Goal: Task Accomplishment & Management: Use online tool/utility

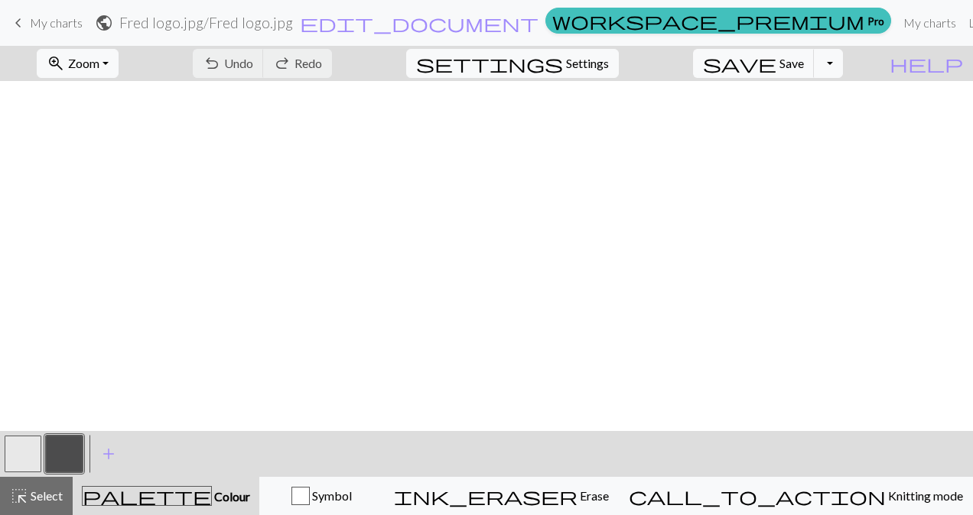
scroll to position [1147, 239]
click at [563, 58] on span "settings" at bounding box center [489, 63] width 147 height 21
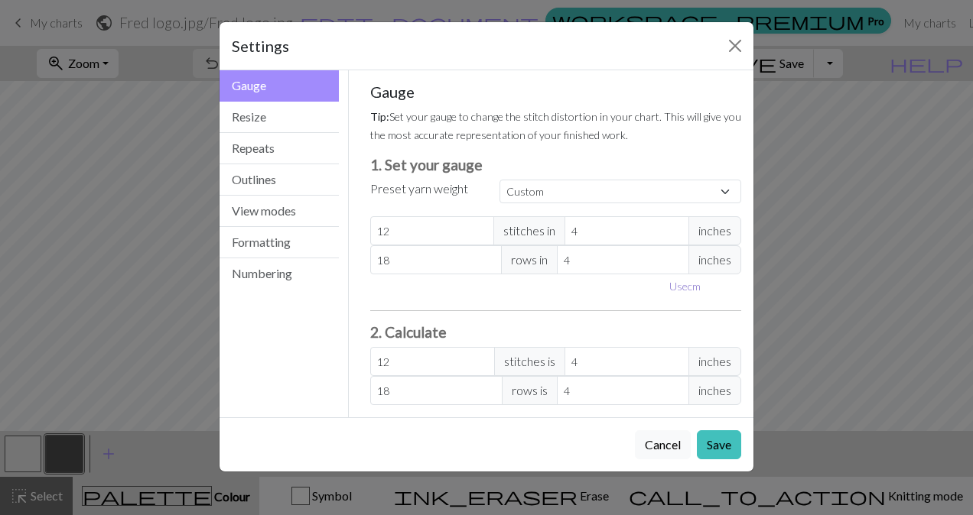
click at [679, 285] on button "Use cm" at bounding box center [684, 287] width 45 height 24
type input "10.16"
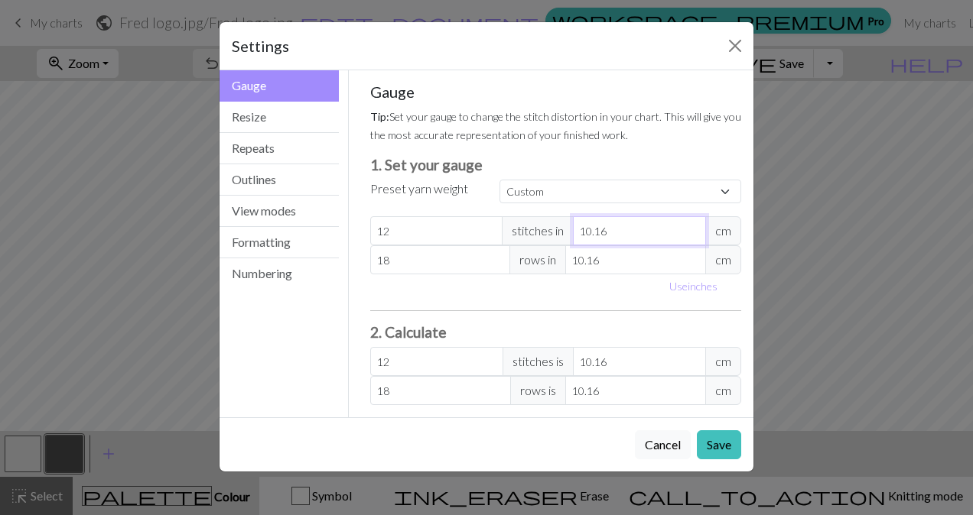
type input "9.16"
type input "13.31"
click at [696, 234] on input "9.16" at bounding box center [639, 230] width 133 height 29
type input "10.16"
type input "12"
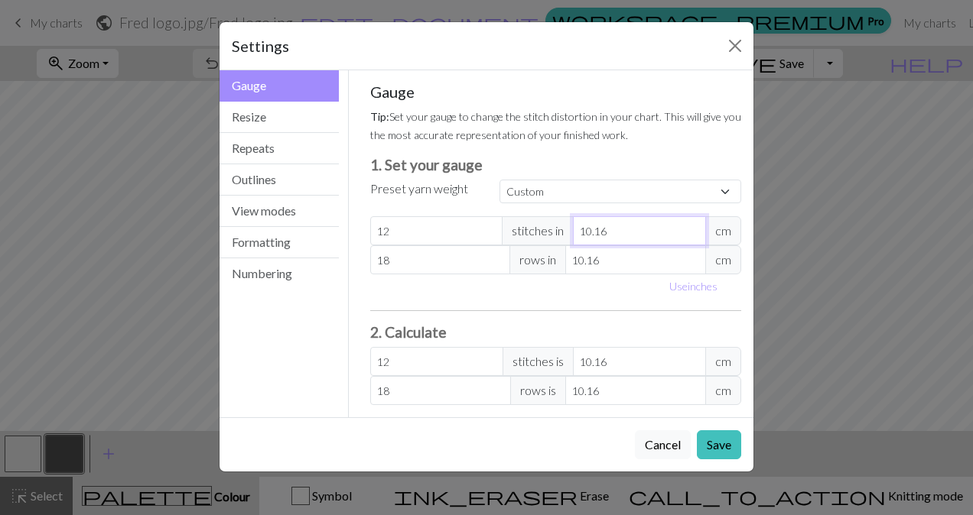
click at [692, 223] on input "10.16" at bounding box center [639, 230] width 133 height 29
type input "10.1"
type input "12.07"
type input "10"
type input "12.19"
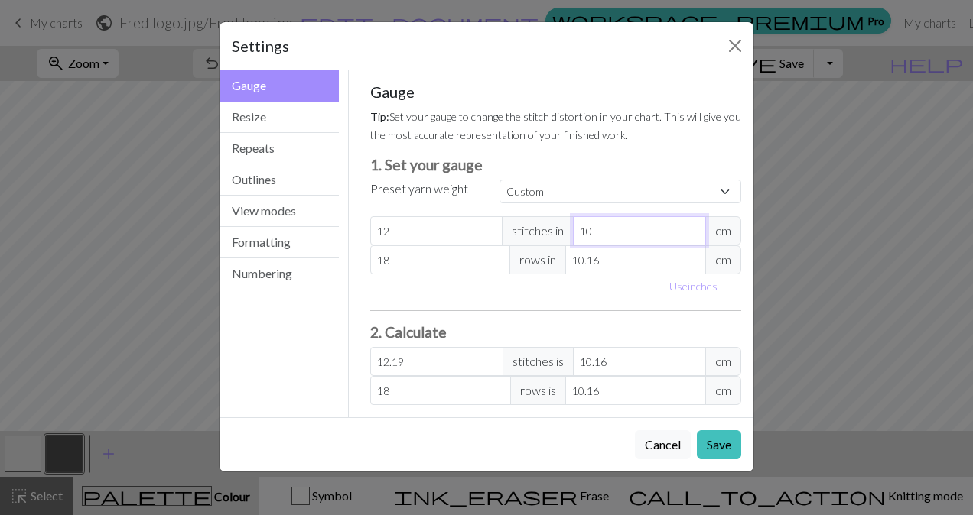
type input "10"
click at [614, 257] on input "10.16" at bounding box center [635, 259] width 141 height 29
type input "10.1"
type input "18.11"
type input "10"
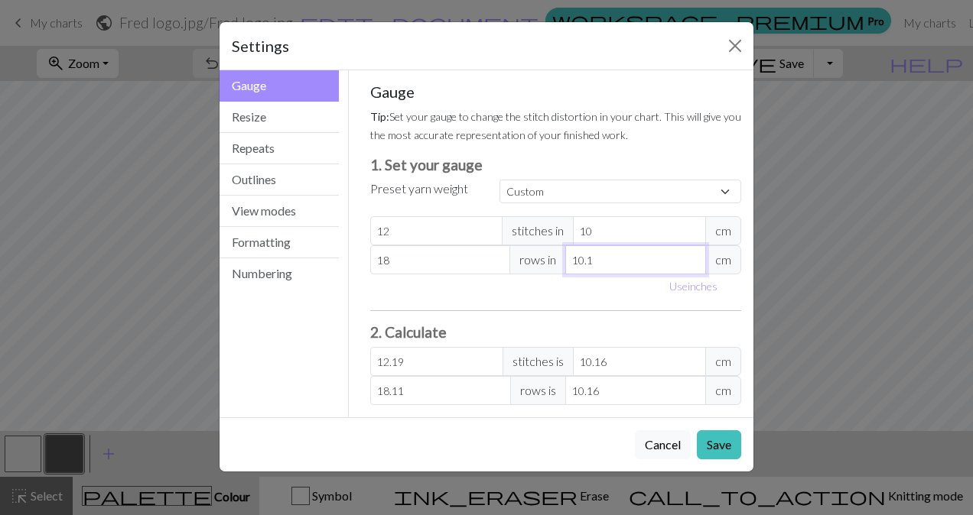
type input "18.29"
type input "10"
click at [404, 232] on input "12" at bounding box center [436, 230] width 133 height 29
type input "1"
type input "1.02"
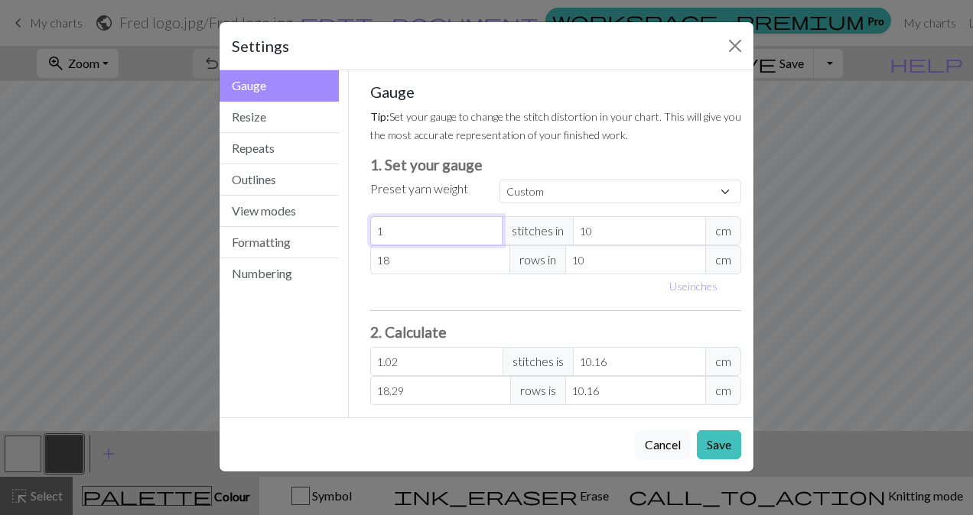
type input "0"
type input "2"
type input "2.03"
type input "20"
type input "20.32"
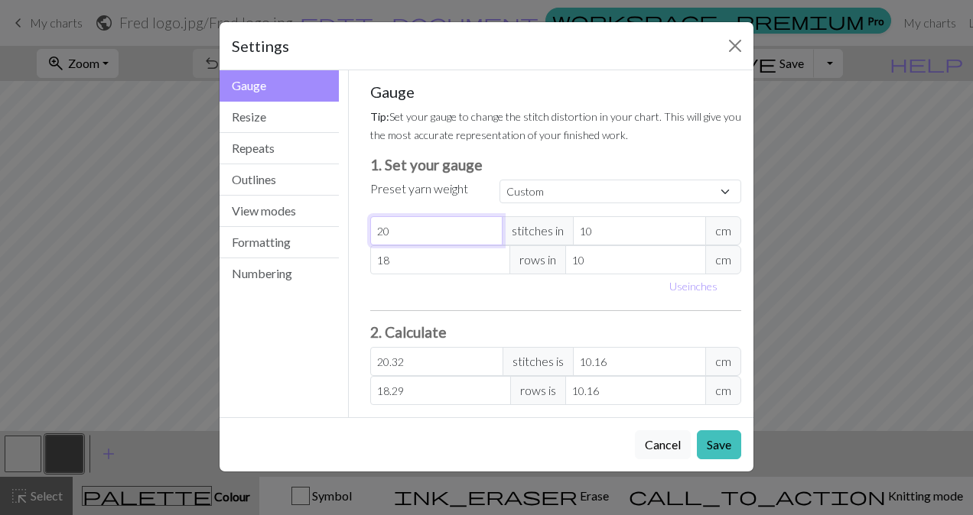
type input "20"
click at [398, 257] on input "18" at bounding box center [440, 259] width 141 height 29
type input "1"
type input "1.02"
type input "0"
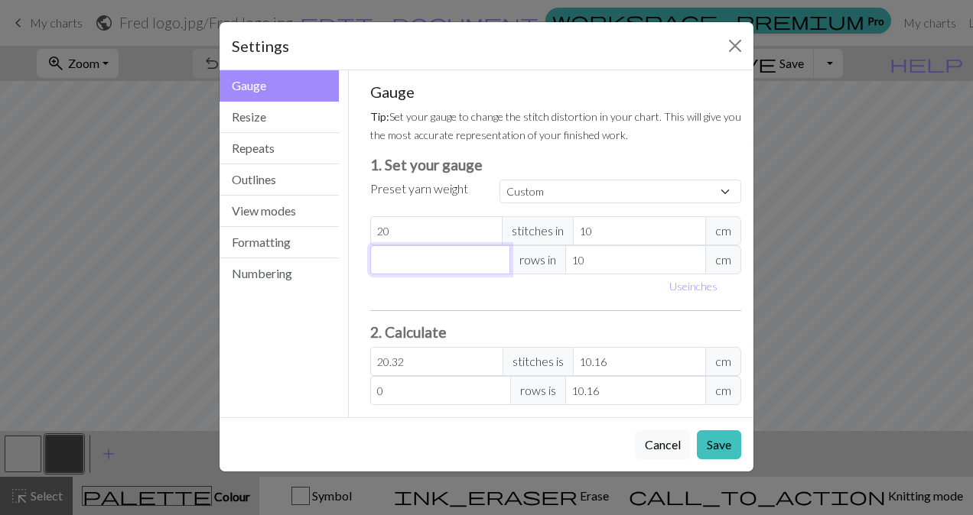
type input "2"
type input "2.03"
type input "28"
type input "28.45"
type input "28"
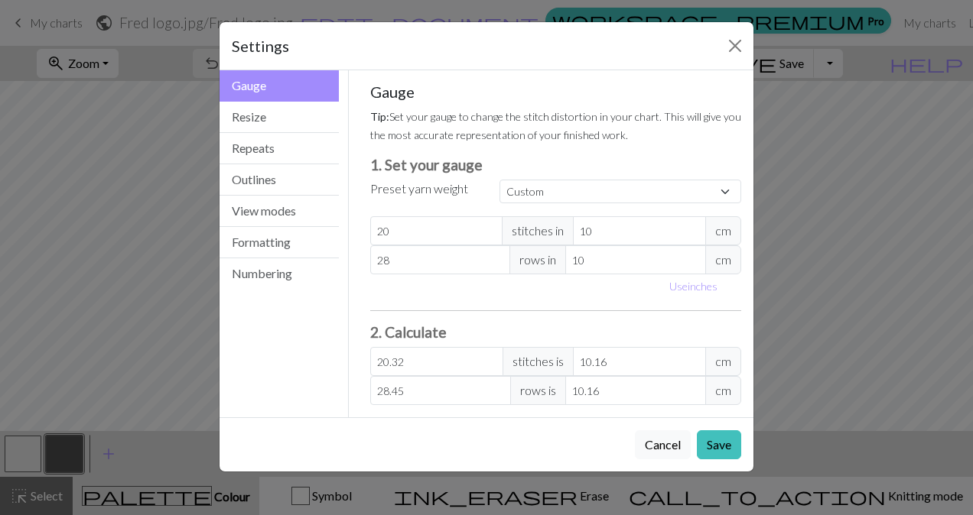
click at [444, 295] on div "Use inches" at bounding box center [556, 287] width 390 height 24
click at [613, 363] on input "10.16" at bounding box center [639, 361] width 133 height 29
type input "20.2"
type input "10.1"
type input "20"
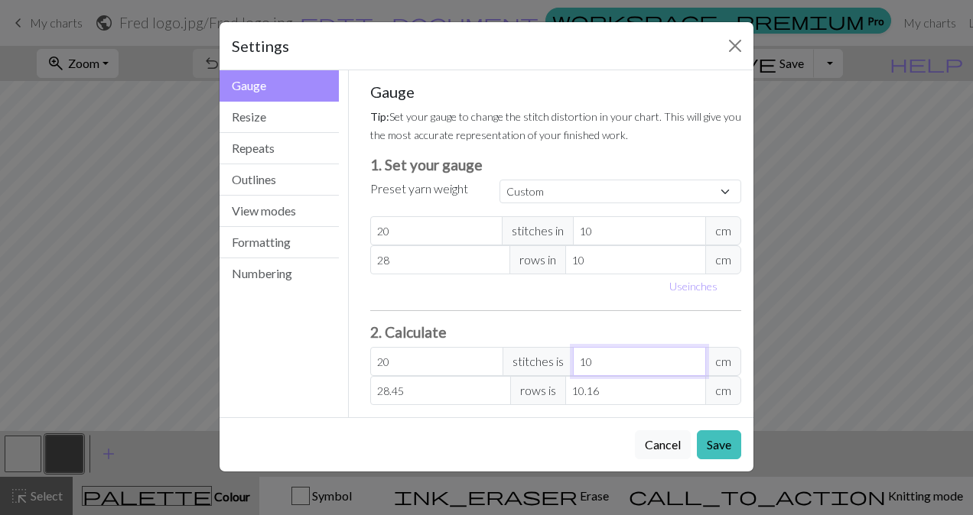
type input "10"
click at [611, 392] on input "10.16" at bounding box center [635, 390] width 141 height 29
type input "28.28"
type input "10.1"
type input "28"
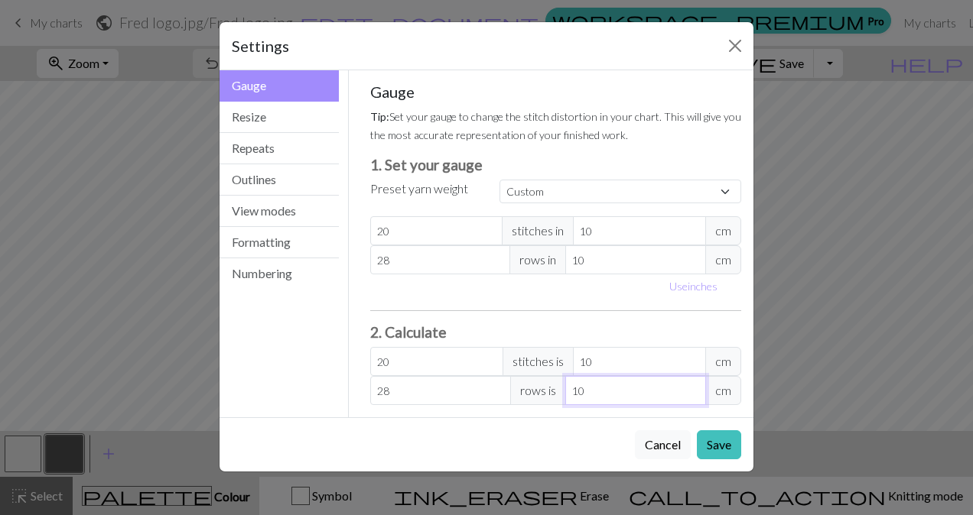
type input "10"
click at [463, 290] on div "Use inches" at bounding box center [556, 287] width 390 height 24
click at [268, 110] on button "Resize" at bounding box center [278, 117] width 119 height 31
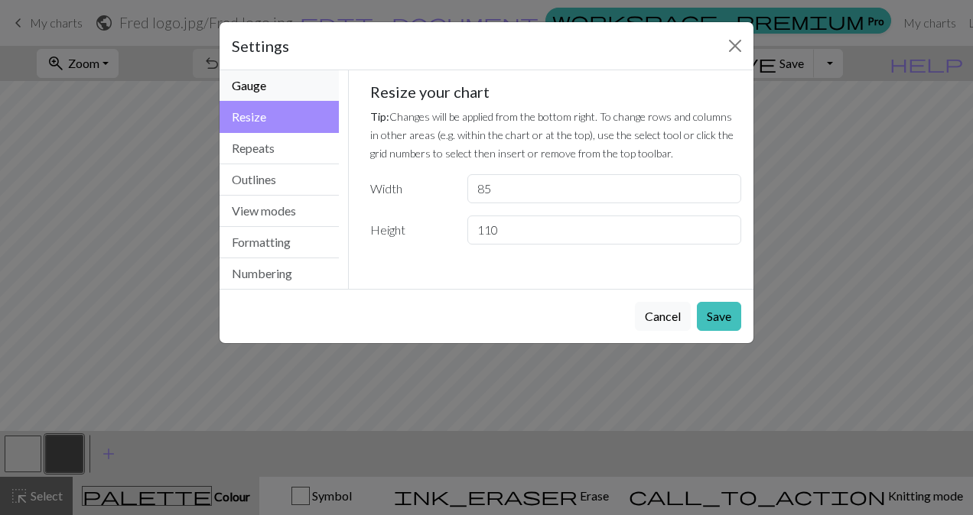
click at [257, 88] on button "Gauge" at bounding box center [278, 85] width 119 height 31
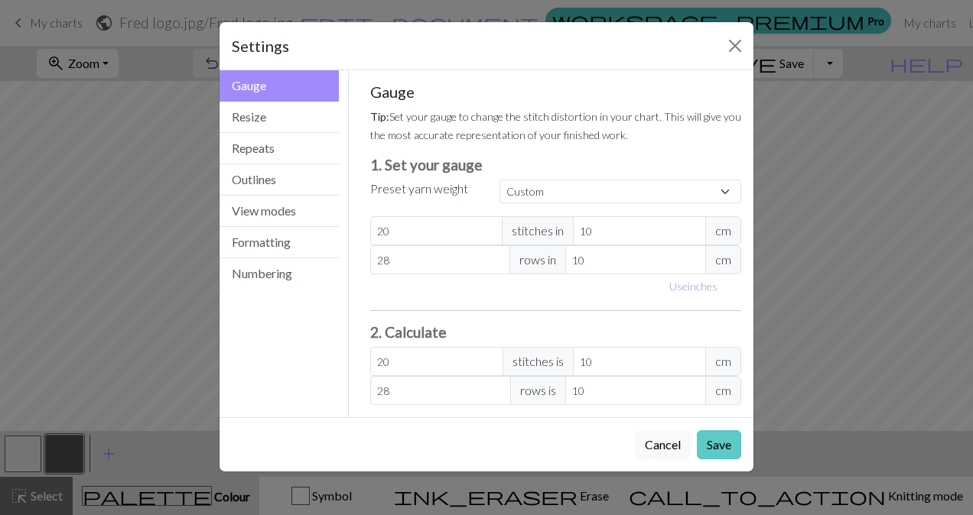
click at [706, 436] on button "Save" at bounding box center [719, 445] width 44 height 29
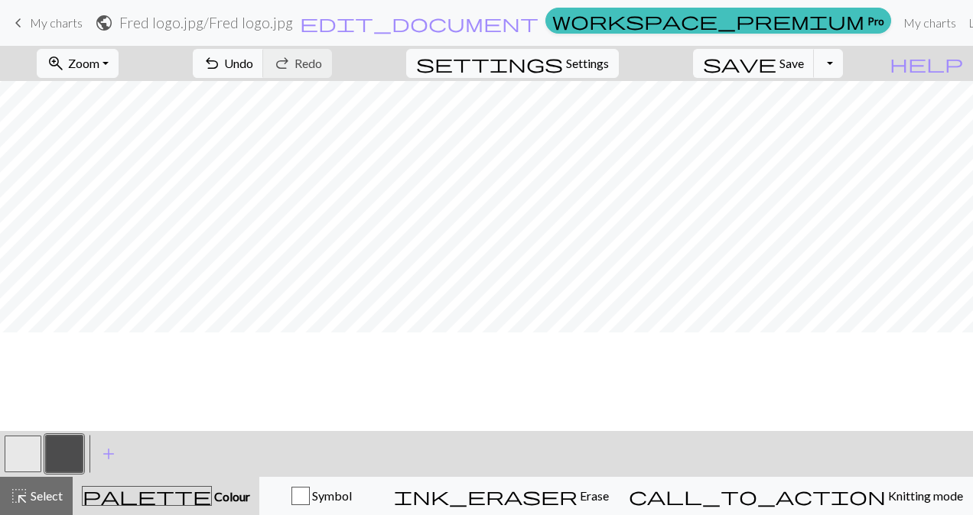
scroll to position [38, 239]
click at [563, 63] on span "settings" at bounding box center [489, 63] width 147 height 21
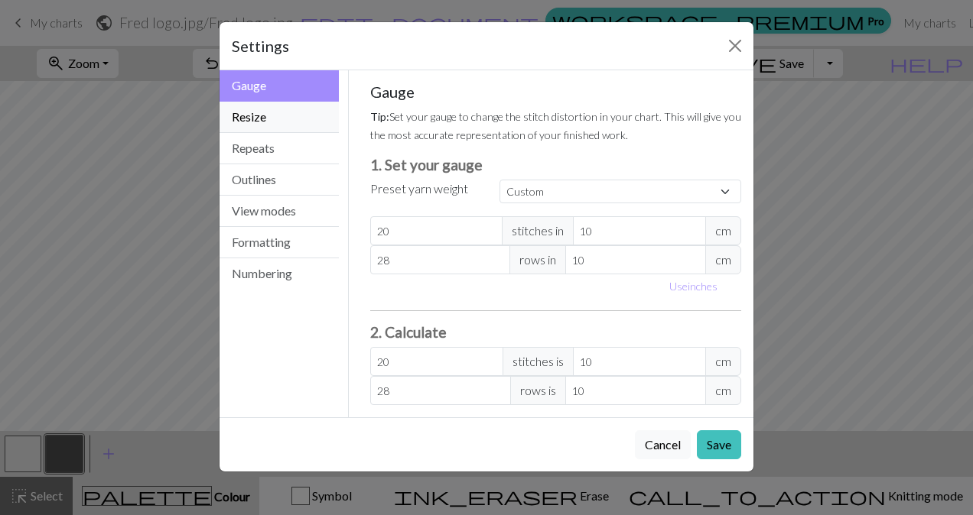
click at [278, 125] on button "Resize" at bounding box center [278, 117] width 119 height 31
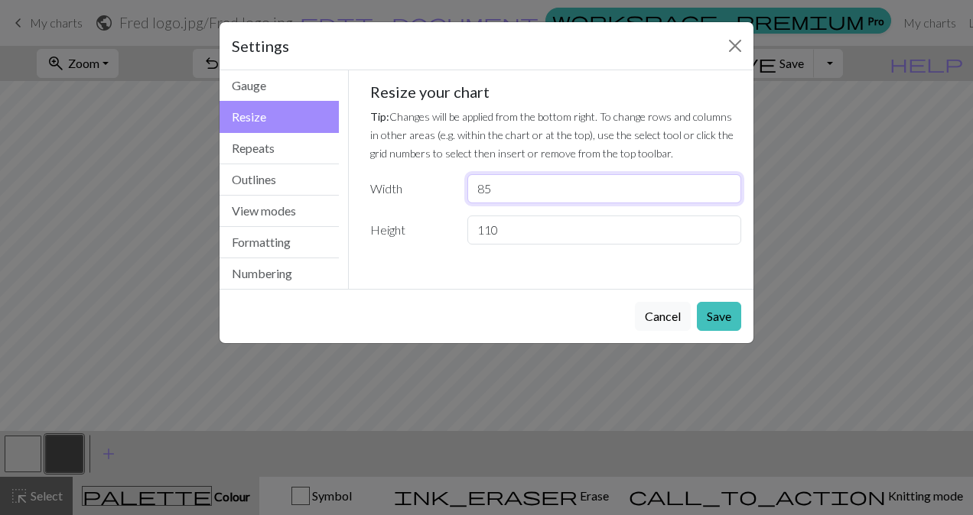
click at [526, 193] on input "85" at bounding box center [604, 188] width 274 height 29
click at [512, 224] on input "110" at bounding box center [604, 230] width 274 height 29
type input "119"
click at [730, 312] on button "Save" at bounding box center [719, 316] width 44 height 29
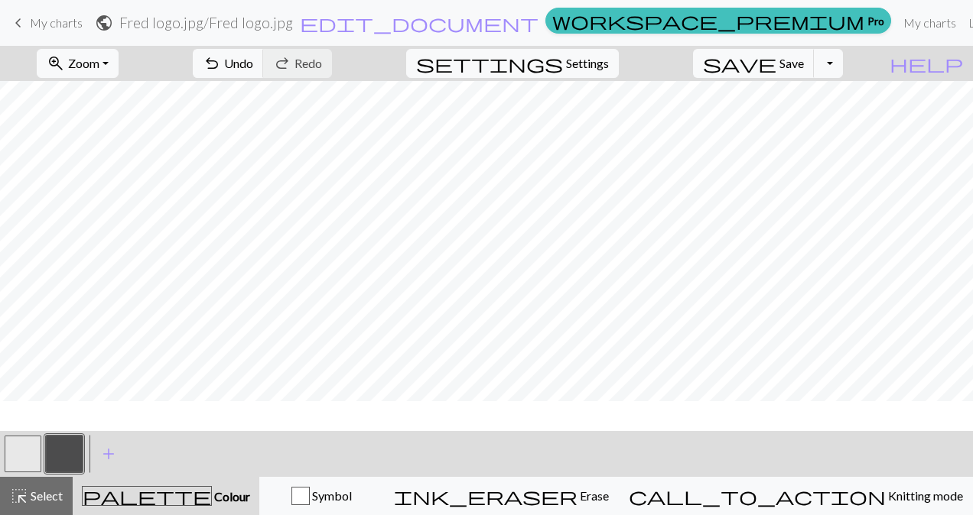
scroll to position [0, 239]
click at [99, 57] on span "Zoom" at bounding box center [83, 63] width 31 height 15
click at [89, 188] on button "50%" at bounding box center [98, 183] width 121 height 24
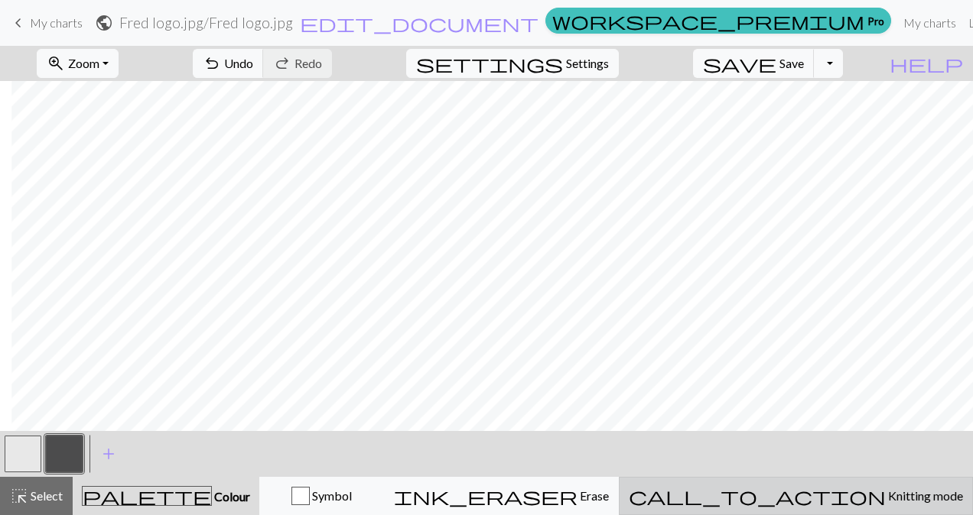
click at [824, 488] on span "call_to_action" at bounding box center [757, 496] width 257 height 21
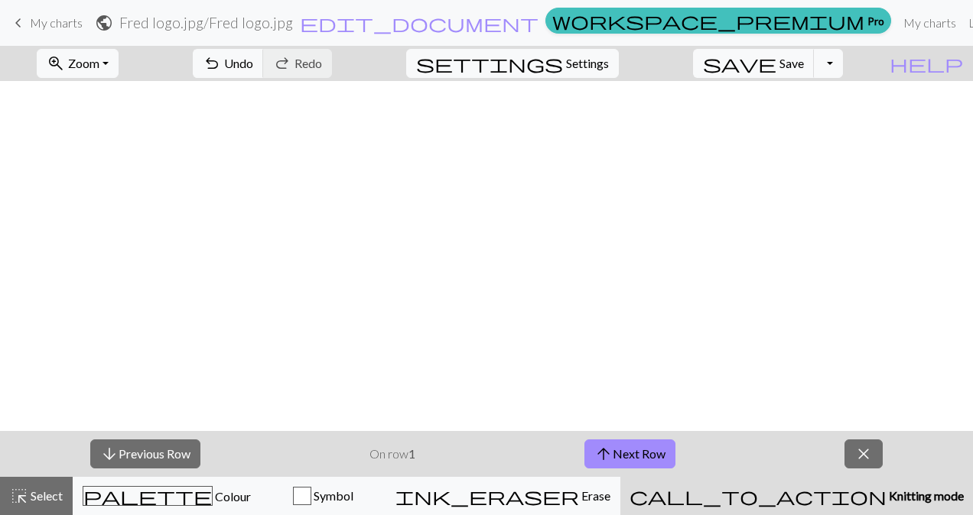
scroll to position [624, 11]
click at [149, 452] on button "arrow_downward Previous Row" at bounding box center [145, 454] width 110 height 29
click at [624, 448] on button "arrow_upward Next Row" at bounding box center [629, 454] width 91 height 29
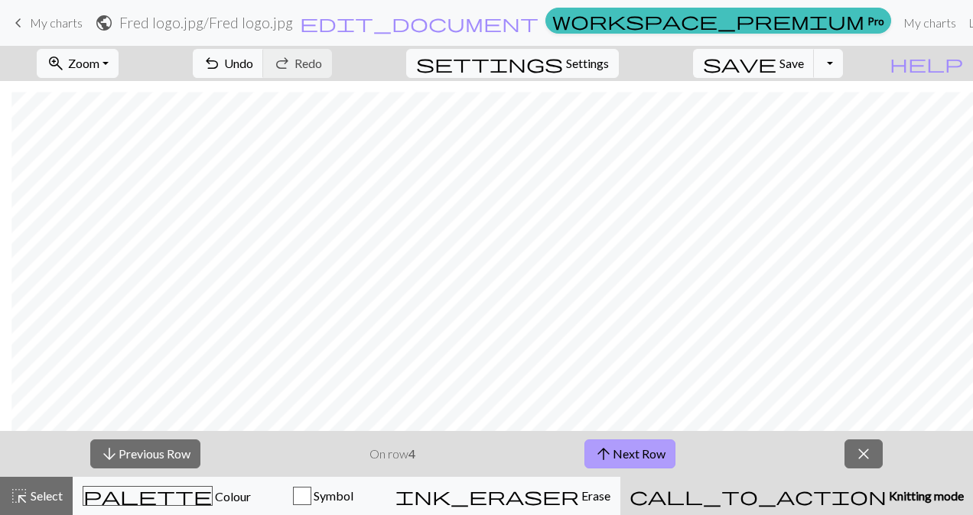
click at [624, 448] on button "arrow_upward Next Row" at bounding box center [629, 454] width 91 height 29
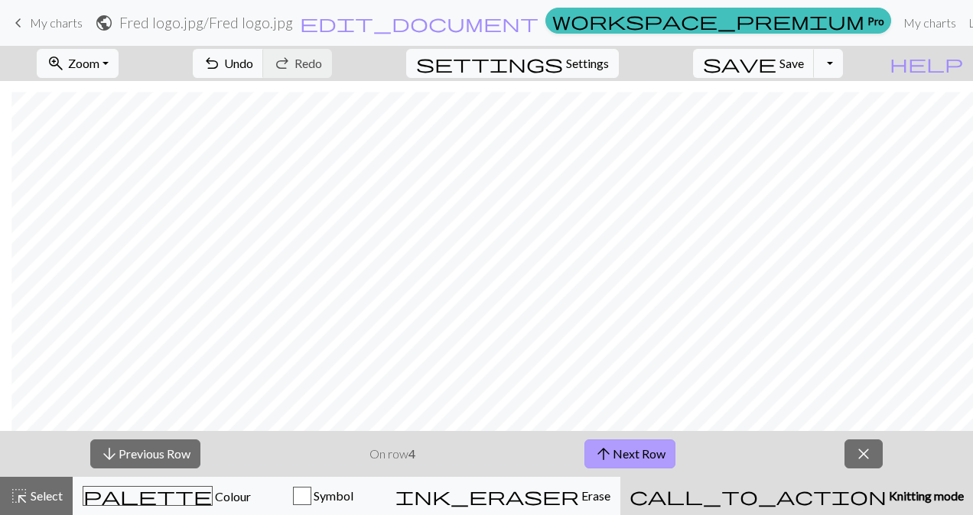
click at [624, 448] on button "arrow_upward Next Row" at bounding box center [629, 454] width 91 height 29
click at [624, 448] on button "arrow_upward Next Row" at bounding box center [632, 454] width 91 height 29
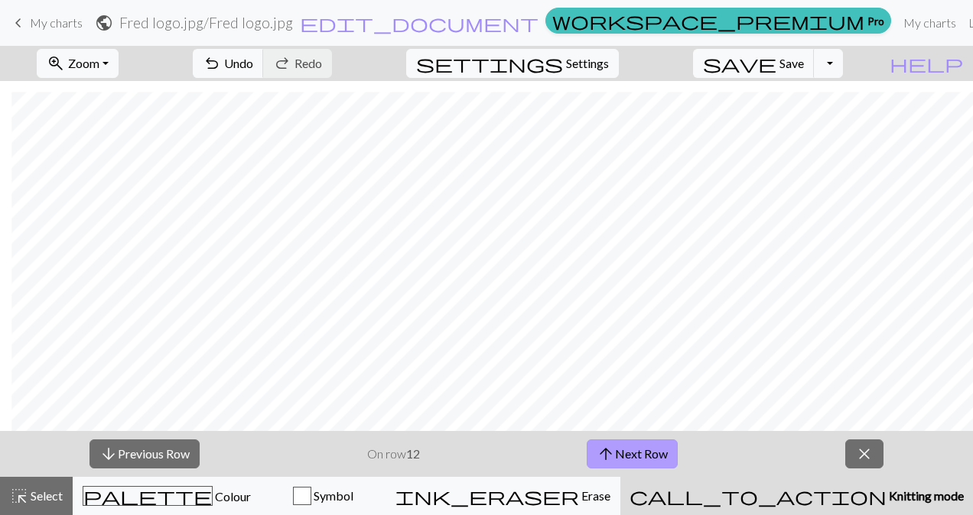
click at [624, 448] on button "arrow_upward Next Row" at bounding box center [632, 454] width 91 height 29
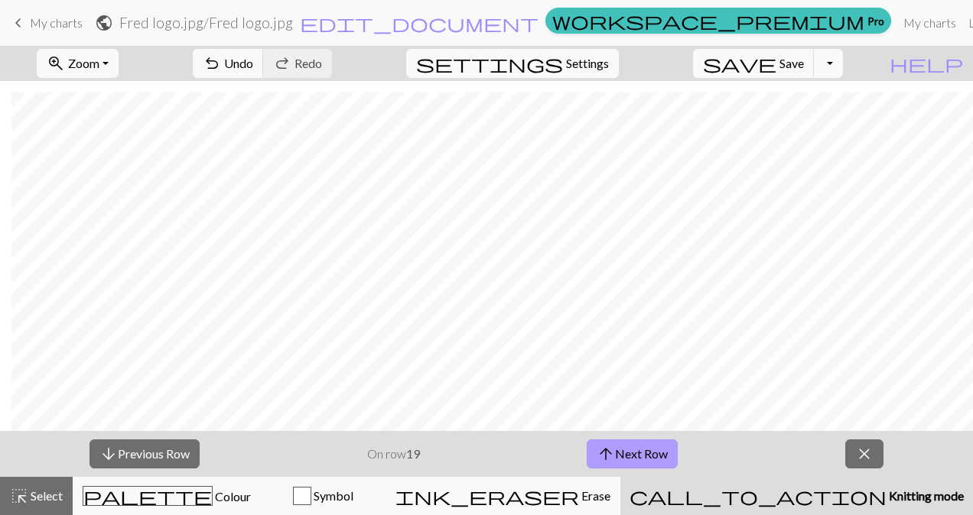
click at [624, 448] on button "arrow_upward Next Row" at bounding box center [632, 454] width 91 height 29
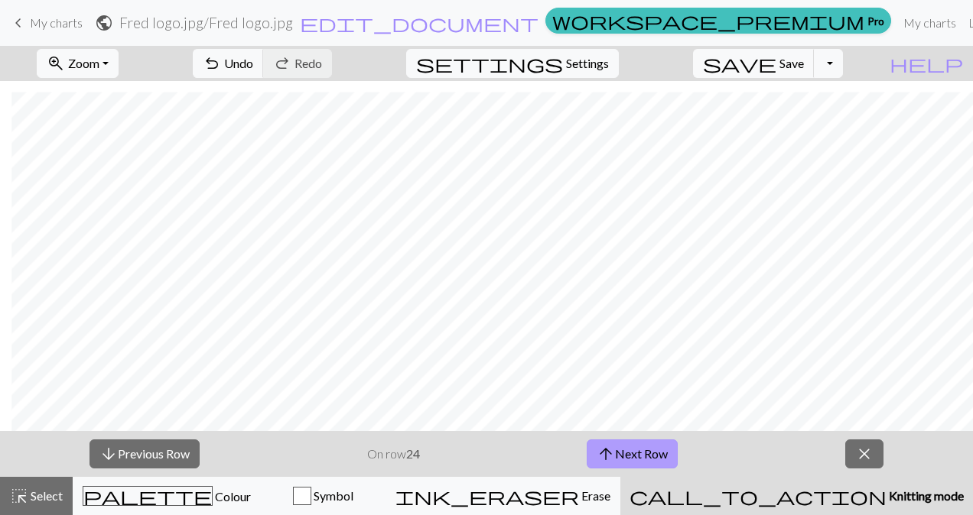
click at [624, 448] on button "arrow_upward Next Row" at bounding box center [632, 454] width 91 height 29
click at [609, 454] on span "arrow_upward" at bounding box center [605, 454] width 18 height 21
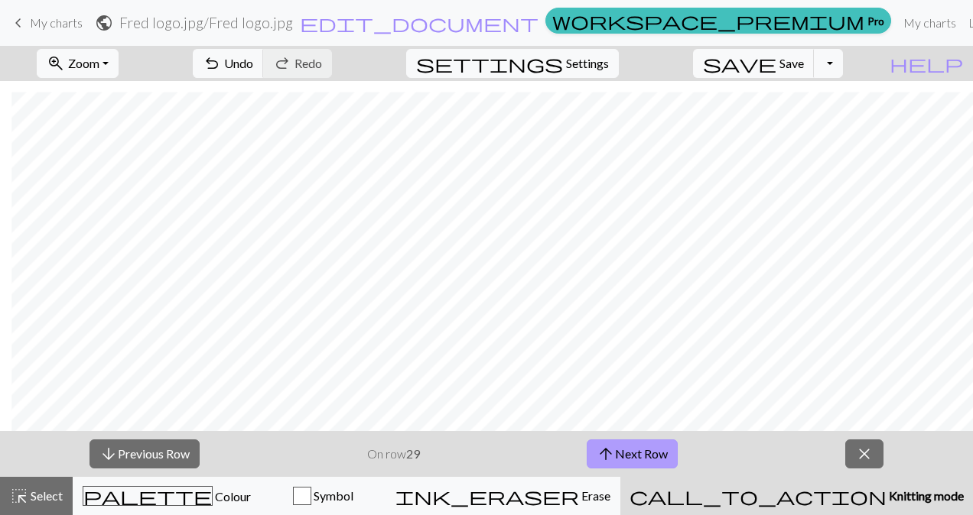
click at [609, 454] on span "arrow_upward" at bounding box center [605, 454] width 18 height 21
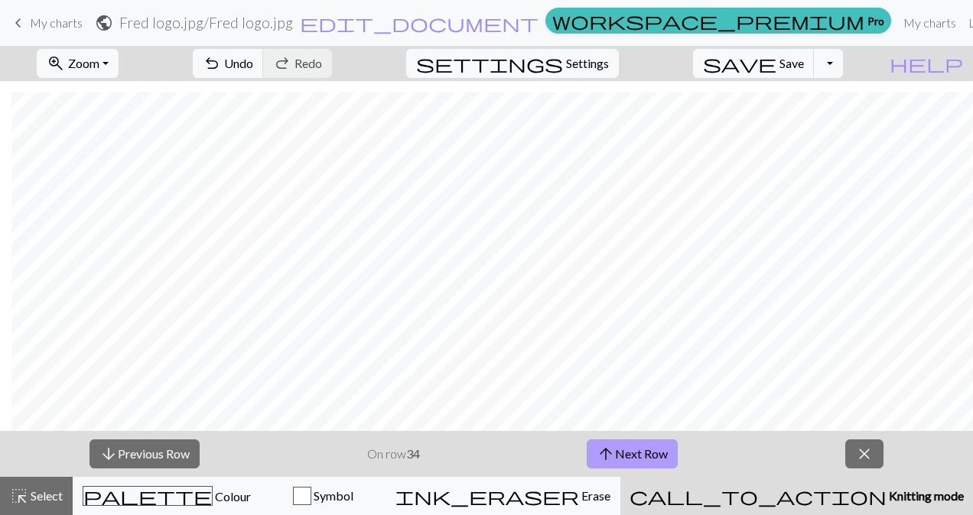
click at [609, 454] on span "arrow_upward" at bounding box center [605, 454] width 18 height 21
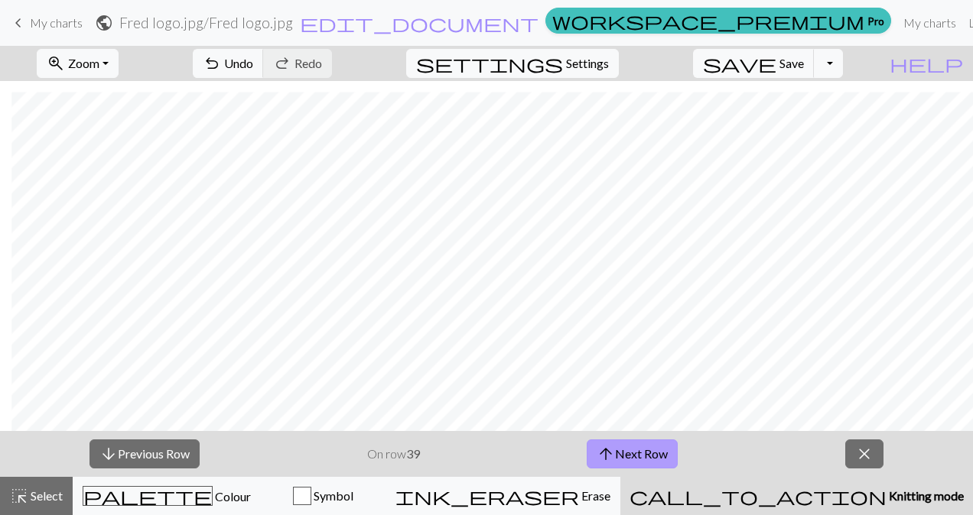
click at [609, 454] on span "arrow_upward" at bounding box center [605, 454] width 18 height 21
click at [612, 453] on span "arrow_upward" at bounding box center [605, 454] width 18 height 21
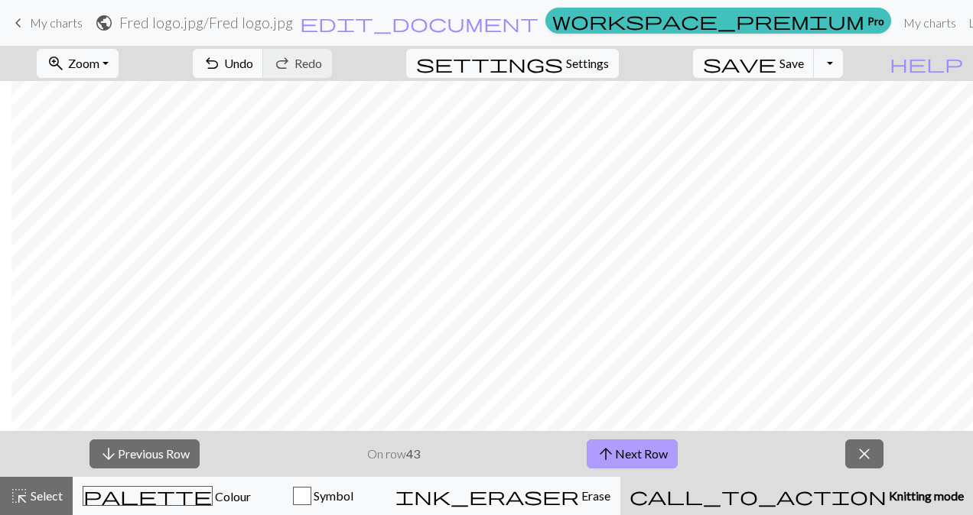
click at [612, 453] on span "arrow_upward" at bounding box center [605, 454] width 18 height 21
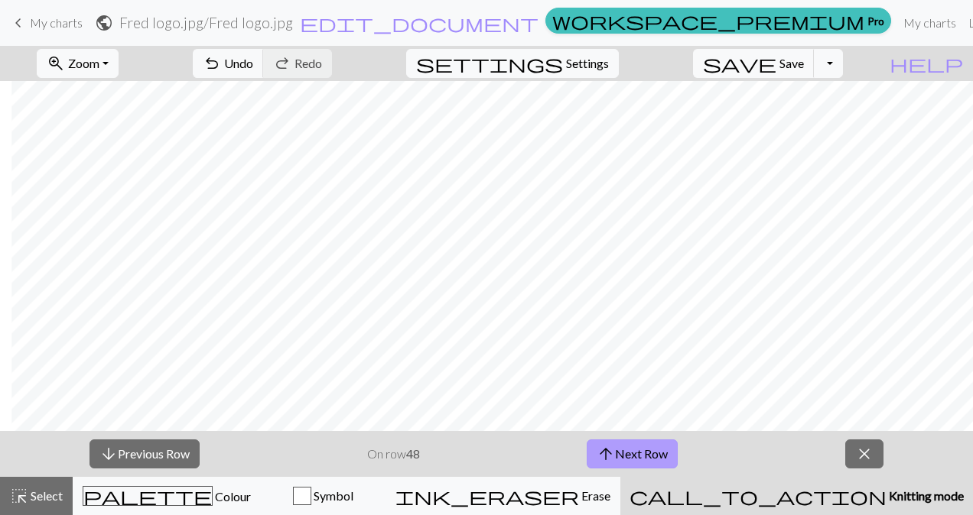
click at [612, 453] on span "arrow_upward" at bounding box center [605, 454] width 18 height 21
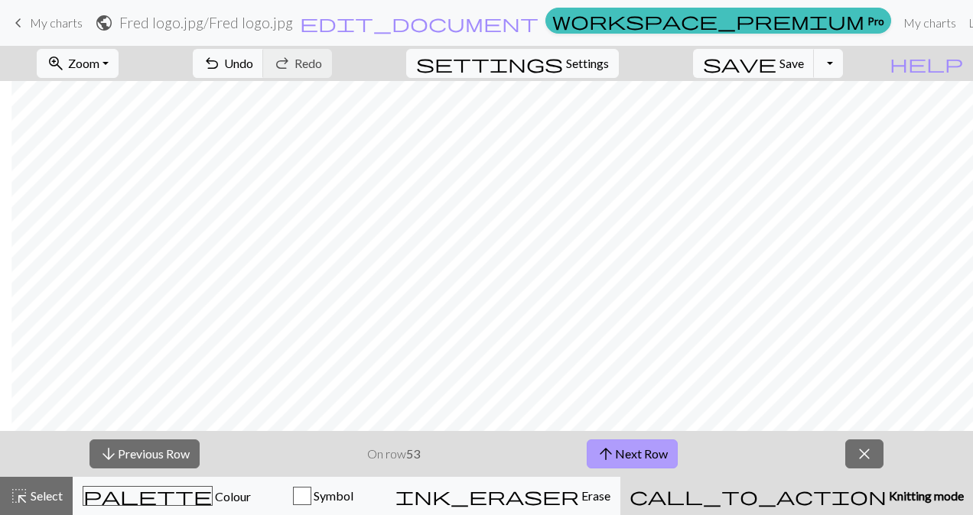
click at [612, 453] on span "arrow_upward" at bounding box center [605, 454] width 18 height 21
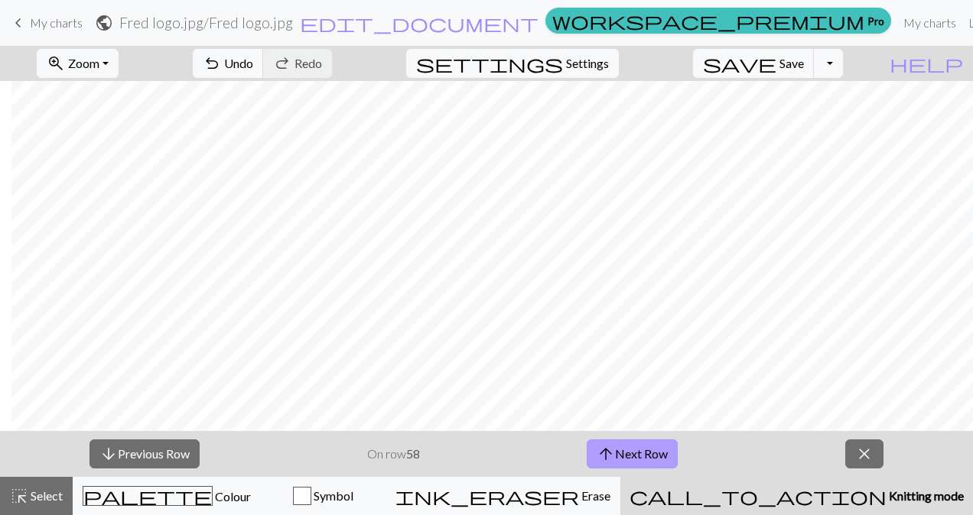
click at [612, 453] on span "arrow_upward" at bounding box center [605, 454] width 18 height 21
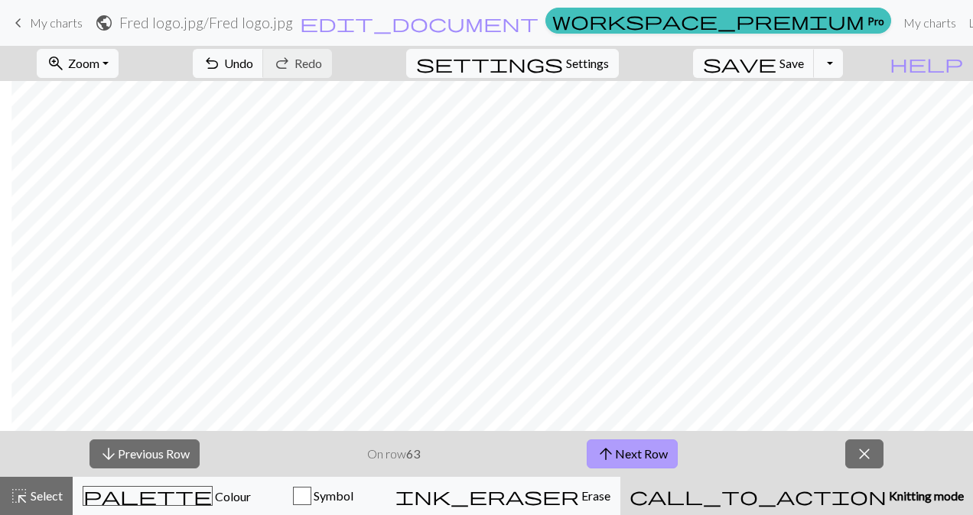
click at [612, 453] on span "arrow_upward" at bounding box center [605, 454] width 18 height 21
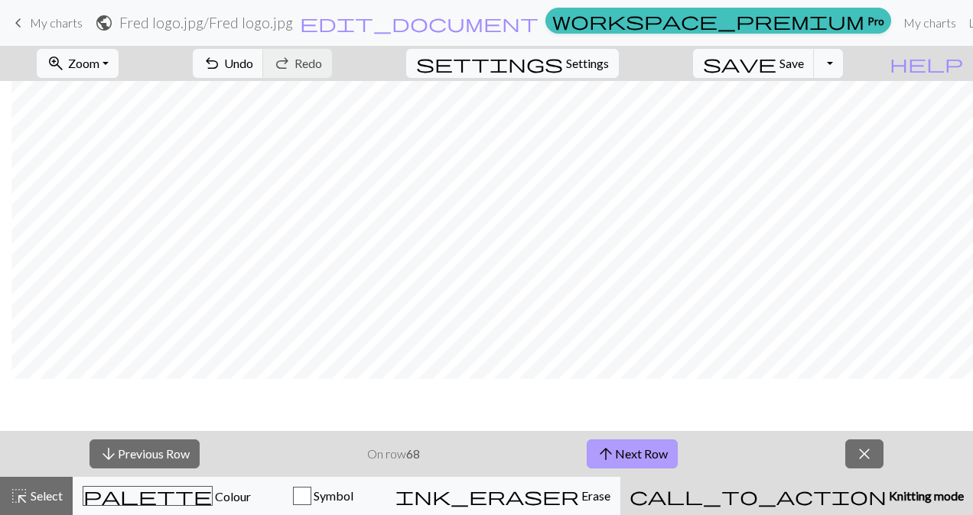
scroll to position [119, 11]
click at [606, 447] on span "arrow_upward" at bounding box center [605, 454] width 18 height 21
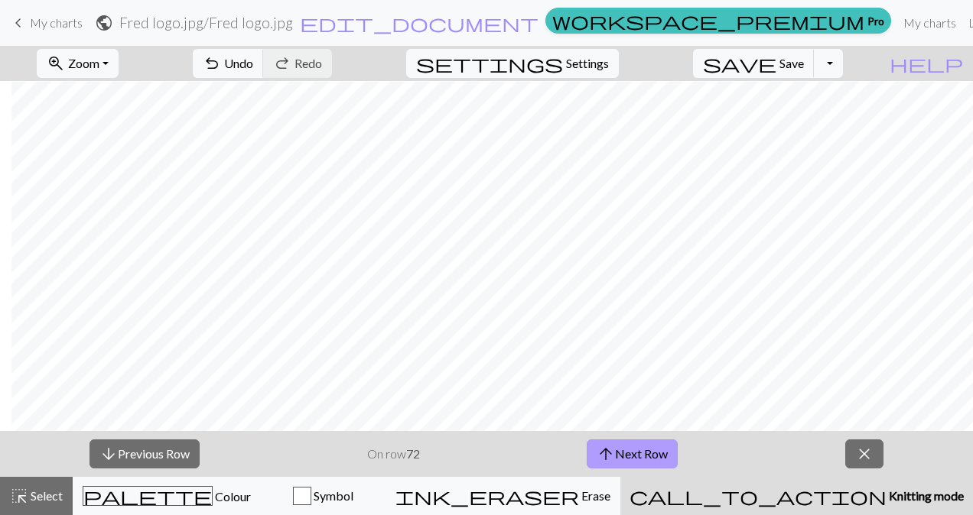
click at [606, 447] on span "arrow_upward" at bounding box center [605, 454] width 18 height 21
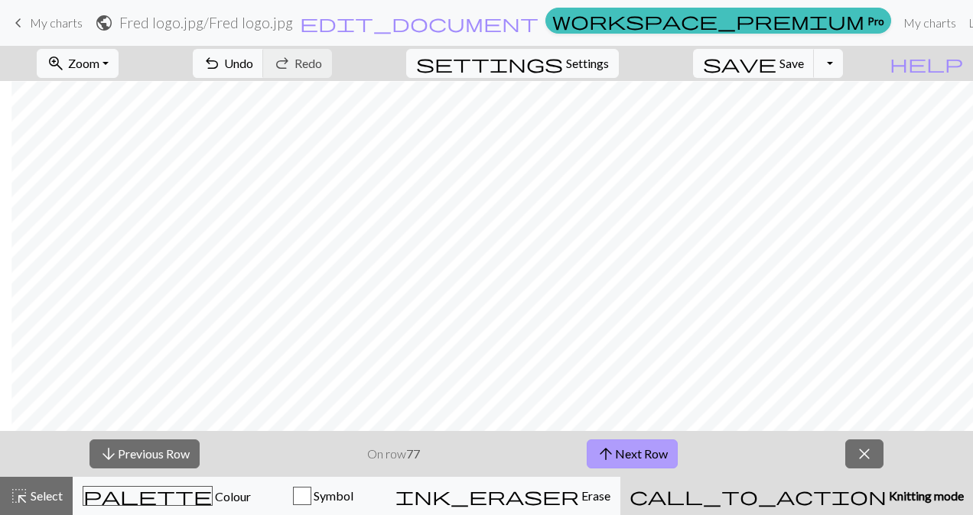
click at [606, 447] on span "arrow_upward" at bounding box center [605, 454] width 18 height 21
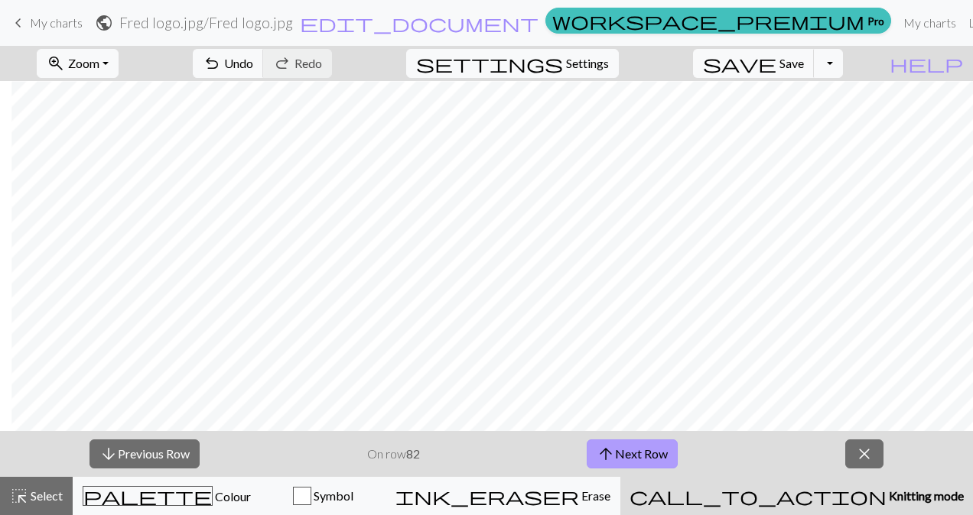
click at [606, 447] on span "arrow_upward" at bounding box center [605, 454] width 18 height 21
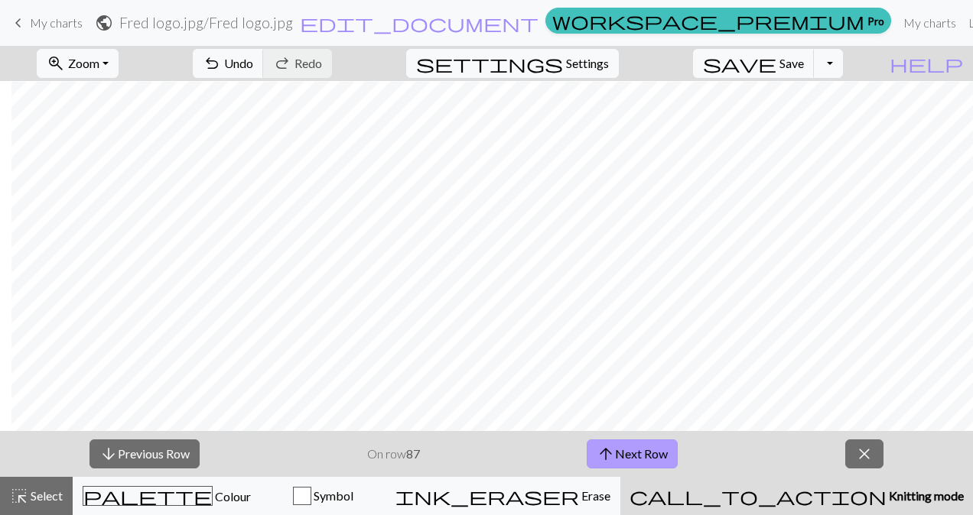
click at [606, 447] on span "arrow_upward" at bounding box center [605, 454] width 18 height 21
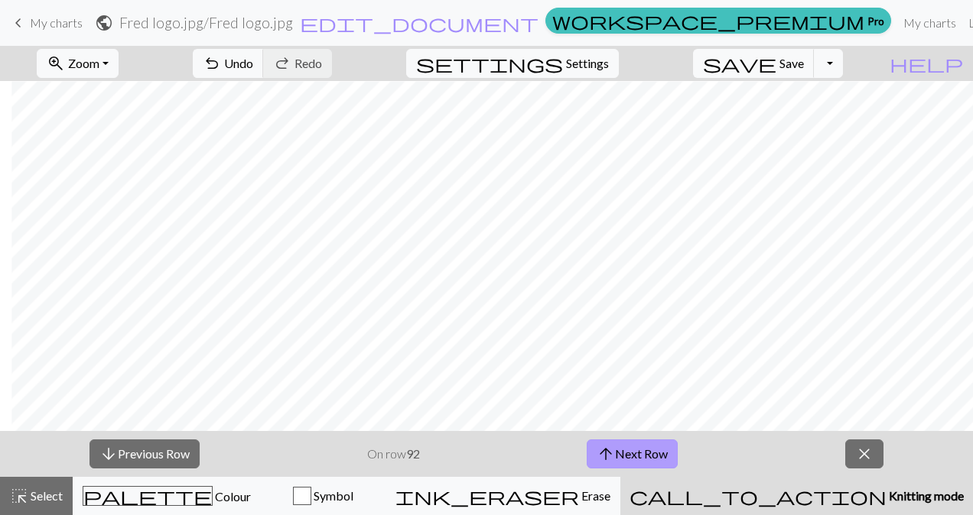
click at [606, 447] on span "arrow_upward" at bounding box center [605, 454] width 18 height 21
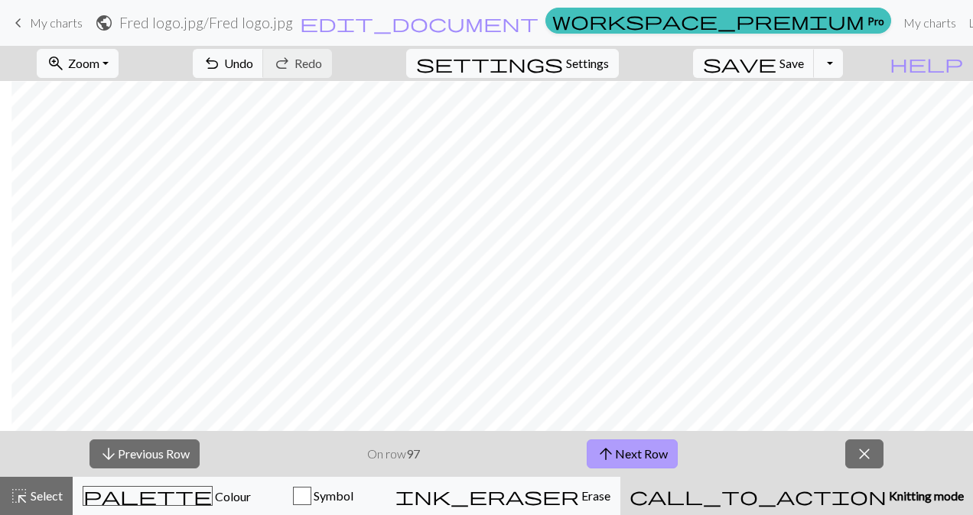
click at [606, 447] on span "arrow_upward" at bounding box center [605, 454] width 18 height 21
click at [606, 447] on span "arrow_upward" at bounding box center [609, 454] width 18 height 21
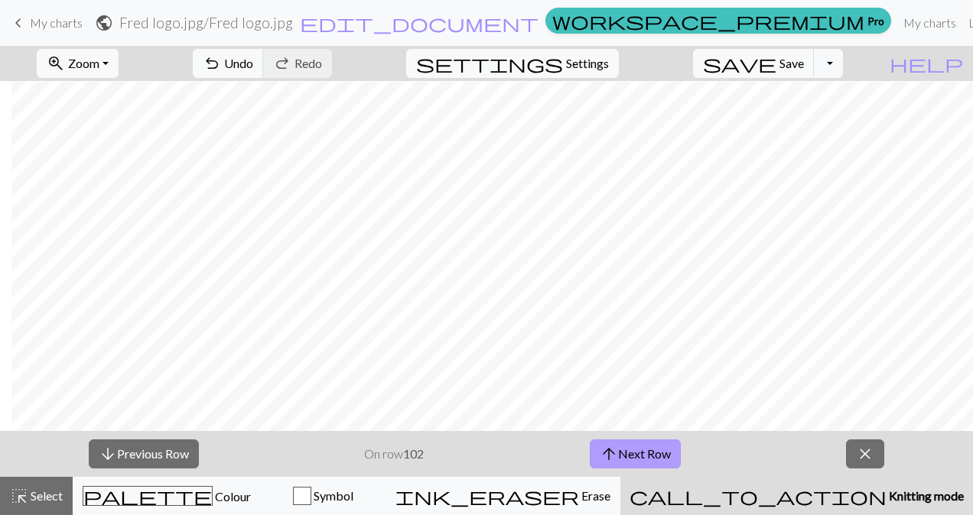
click at [606, 447] on span "arrow_upward" at bounding box center [609, 454] width 18 height 21
click at [614, 457] on span "arrow_upward" at bounding box center [609, 454] width 18 height 21
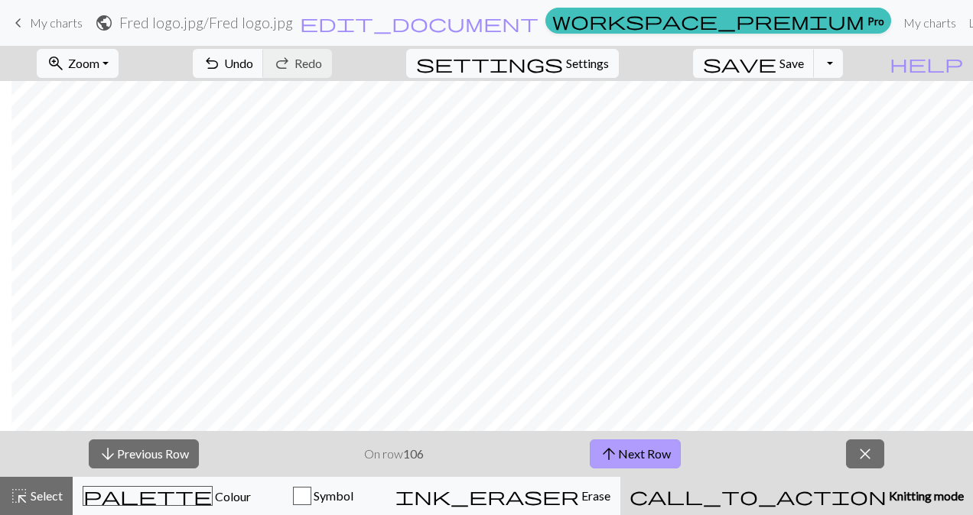
click at [614, 457] on span "arrow_upward" at bounding box center [609, 454] width 18 height 21
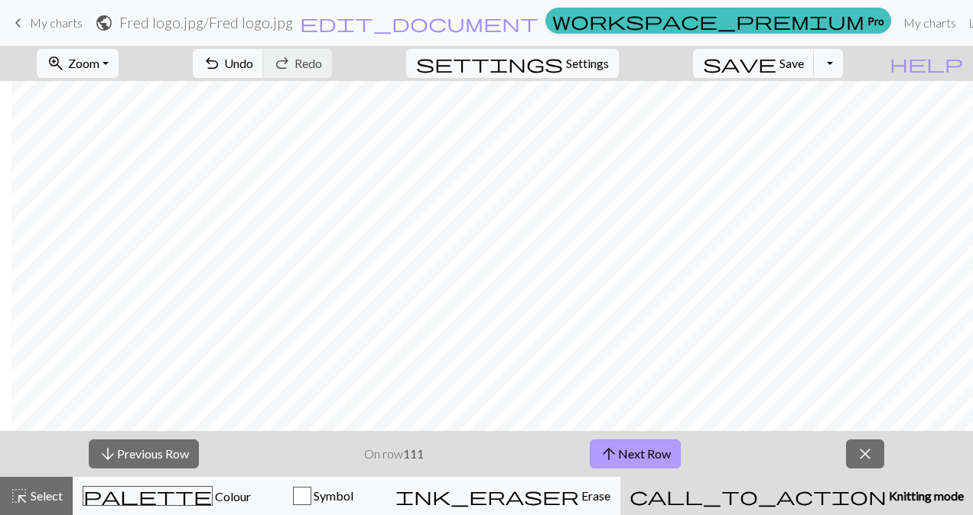
click at [614, 457] on span "arrow_upward" at bounding box center [609, 454] width 18 height 21
click at [99, 60] on span "Zoom" at bounding box center [83, 63] width 31 height 15
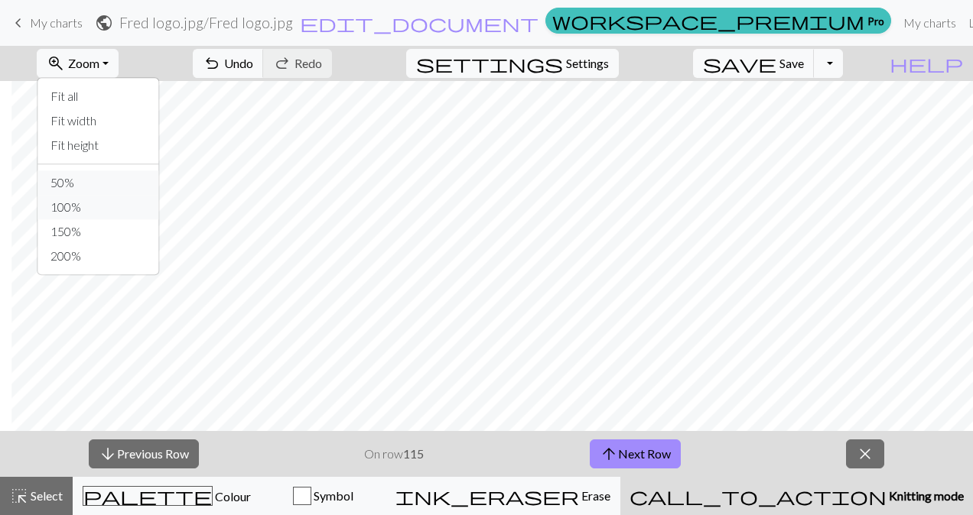
click at [107, 195] on button "100%" at bounding box center [98, 207] width 121 height 24
click at [820, 508] on button "call_to_action Knitting mode Knitting mode" at bounding box center [796, 496] width 353 height 38
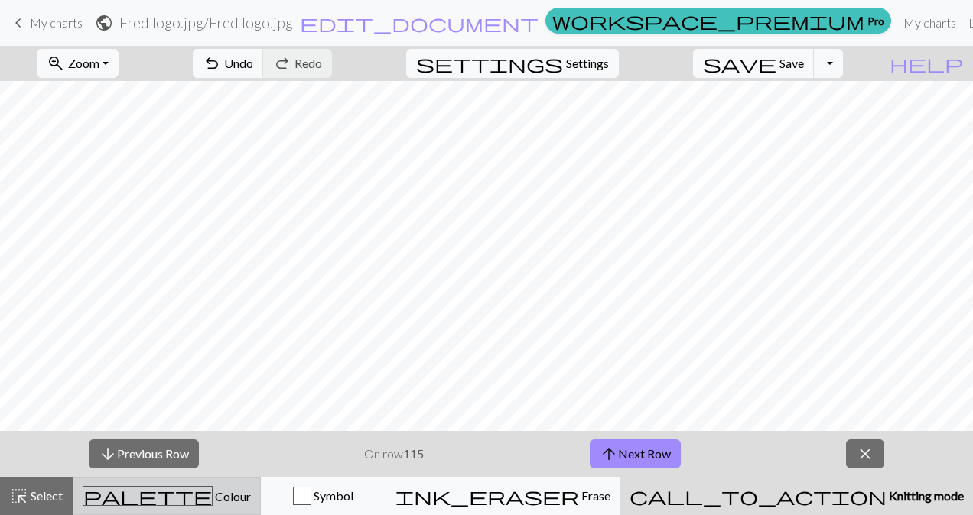
click at [233, 492] on div "palette Colour Colour" at bounding box center [167, 496] width 168 height 20
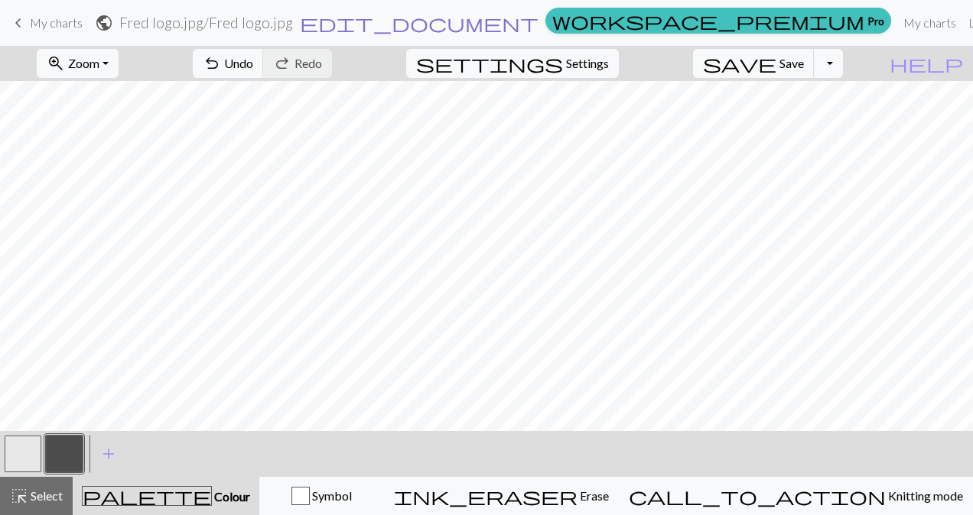
click at [437, 21] on span "edit_document" at bounding box center [419, 22] width 239 height 21
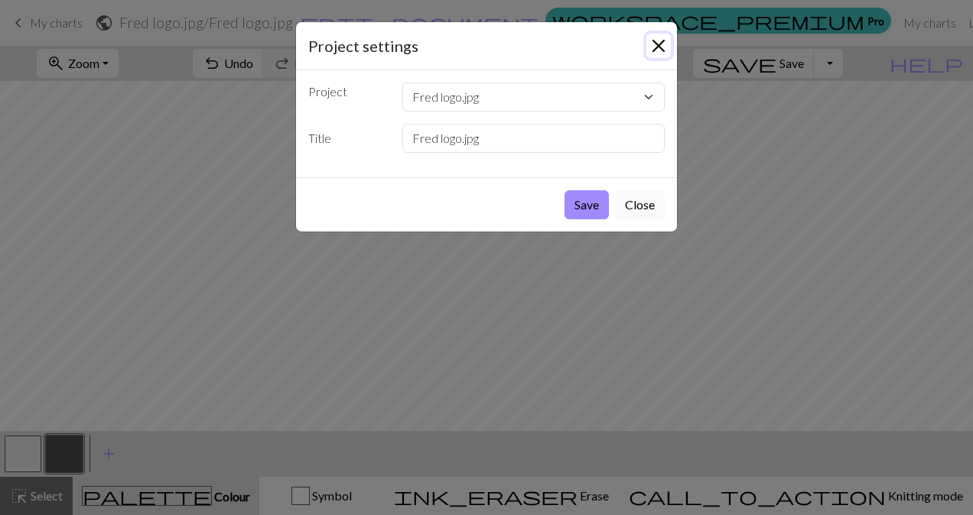
click at [654, 47] on button "Close" at bounding box center [658, 46] width 24 height 24
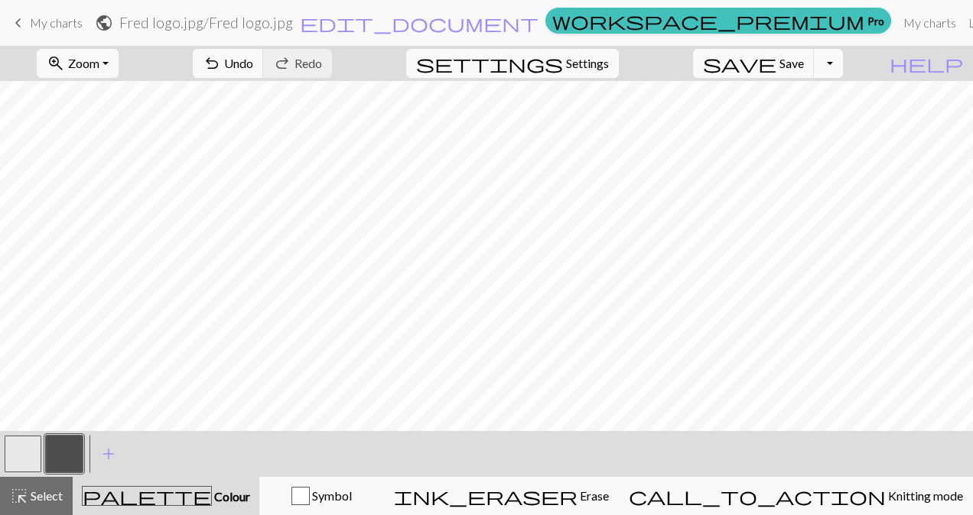
click at [843, 64] on button "Toggle Dropdown" at bounding box center [828, 63] width 29 height 29
click at [589, 55] on span "Settings" at bounding box center [587, 63] width 43 height 18
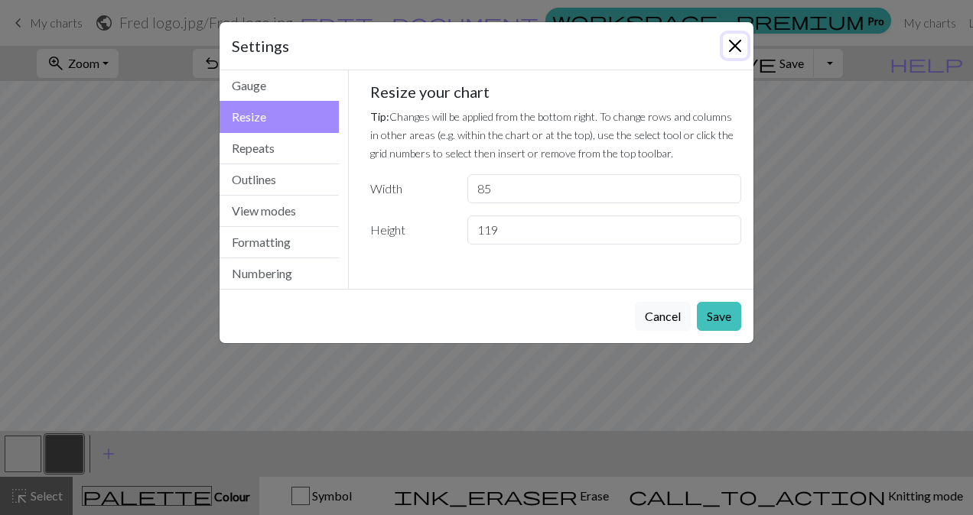
click at [739, 44] on button "Close" at bounding box center [735, 46] width 24 height 24
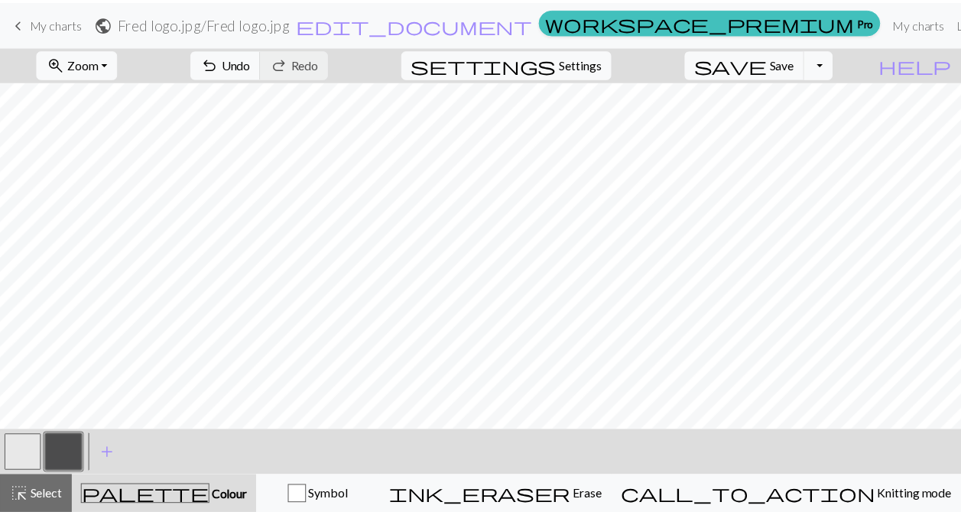
scroll to position [1515, 0]
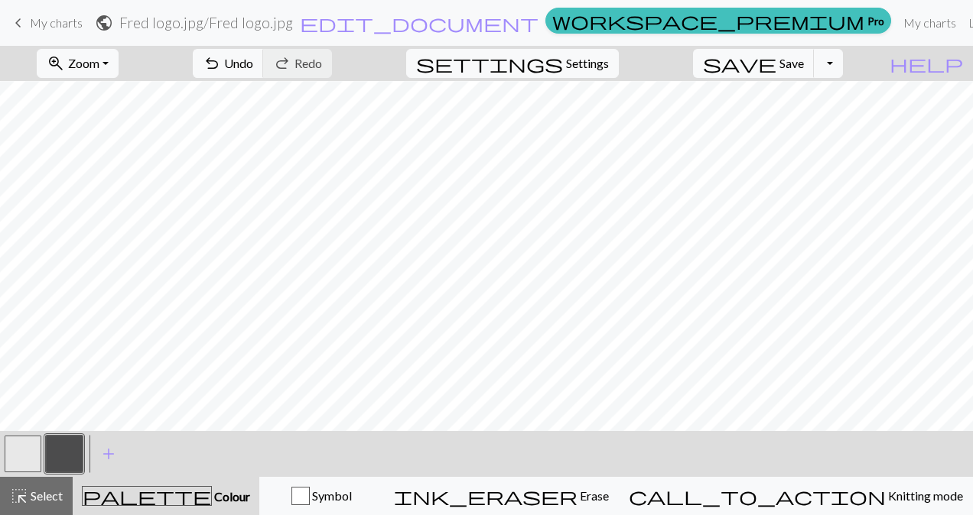
click at [33, 23] on span "My charts" at bounding box center [56, 22] width 53 height 15
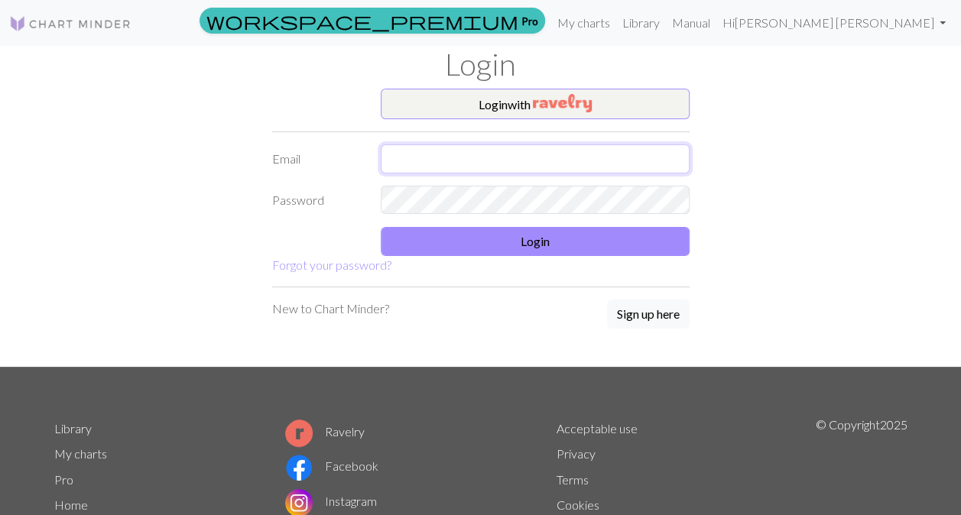
click at [483, 164] on input "text" at bounding box center [535, 159] width 309 height 29
type input "simpson2808@gmail.com"
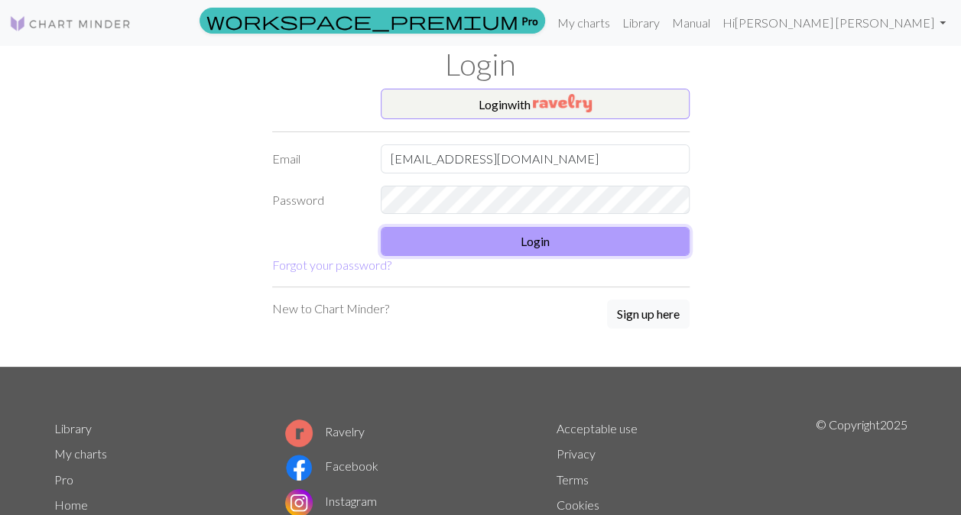
click at [489, 247] on button "Login" at bounding box center [535, 241] width 309 height 29
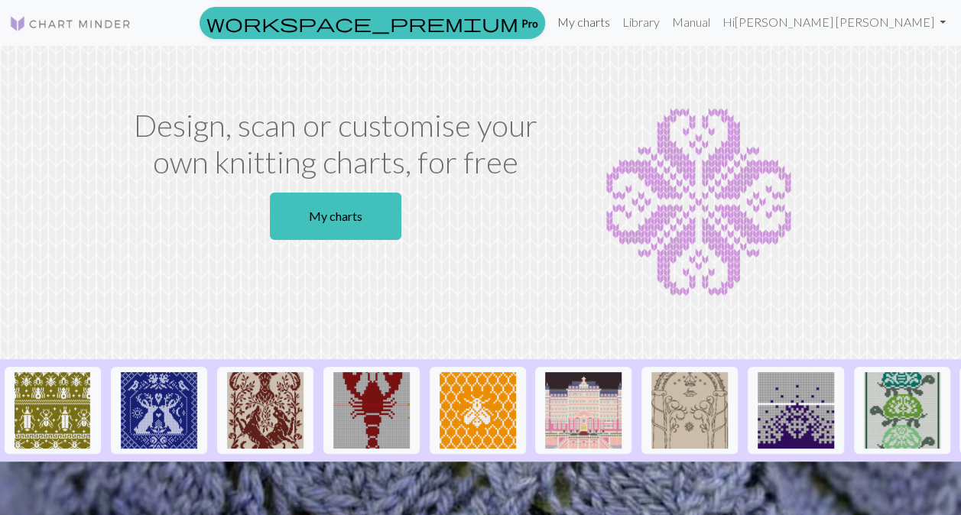
click at [616, 19] on link "My charts" at bounding box center [583, 22] width 65 height 31
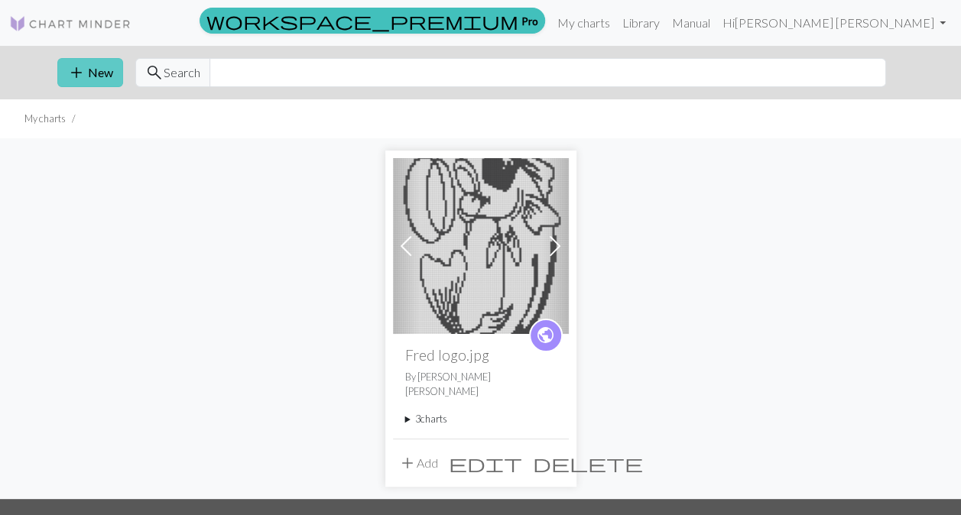
click at [107, 70] on button "add New" at bounding box center [90, 72] width 66 height 29
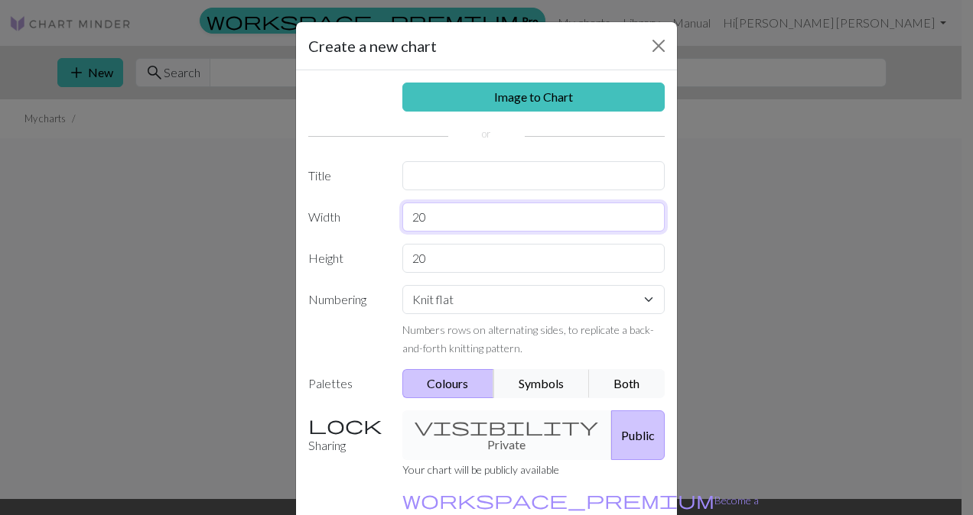
click at [447, 214] on input "20" at bounding box center [533, 217] width 263 height 29
click at [424, 260] on input "20" at bounding box center [533, 258] width 263 height 29
type input "28"
click at [459, 223] on input "20" at bounding box center [533, 217] width 263 height 29
type input "2"
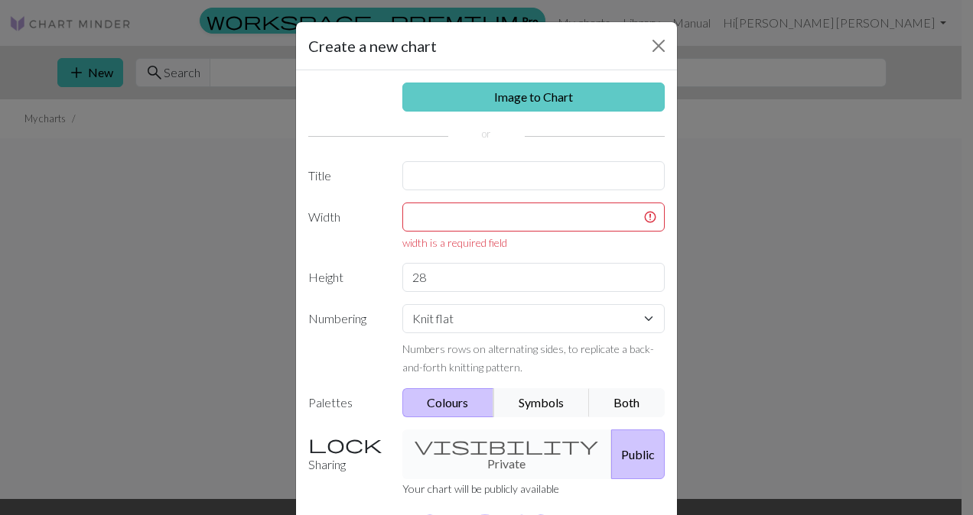
click at [531, 89] on link "Image to Chart" at bounding box center [533, 97] width 263 height 29
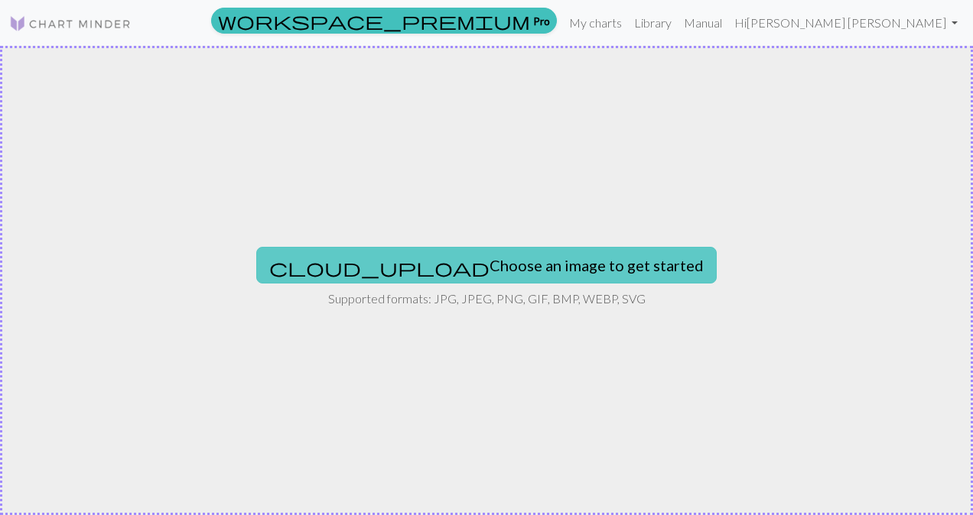
click at [460, 272] on button "cloud_upload Choose an image to get started" at bounding box center [486, 265] width 460 height 37
type input "C:\fakepath\[PERSON_NAME] logo.jpg"
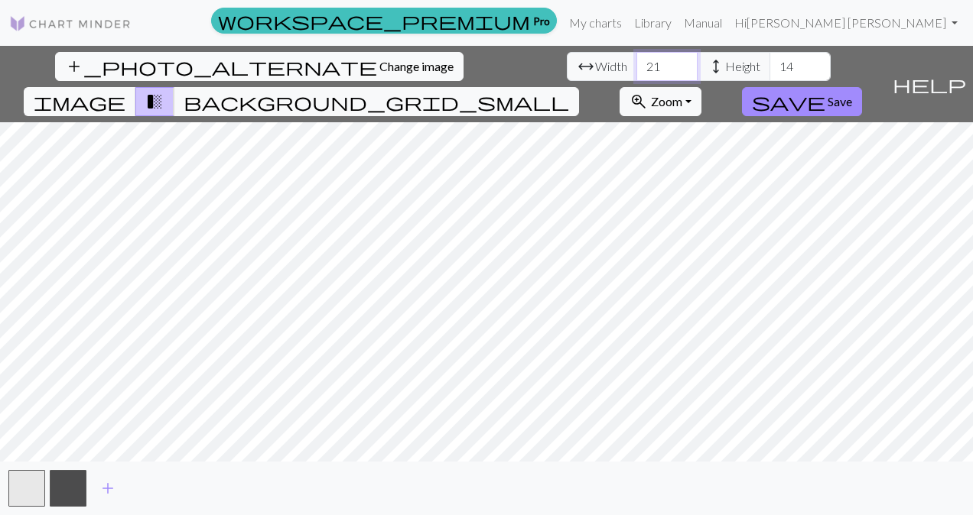
click at [636, 66] on input "21" at bounding box center [666, 66] width 61 height 29
type input "2"
type input "85"
click at [769, 56] on input "14" at bounding box center [799, 66] width 61 height 29
type input "1"
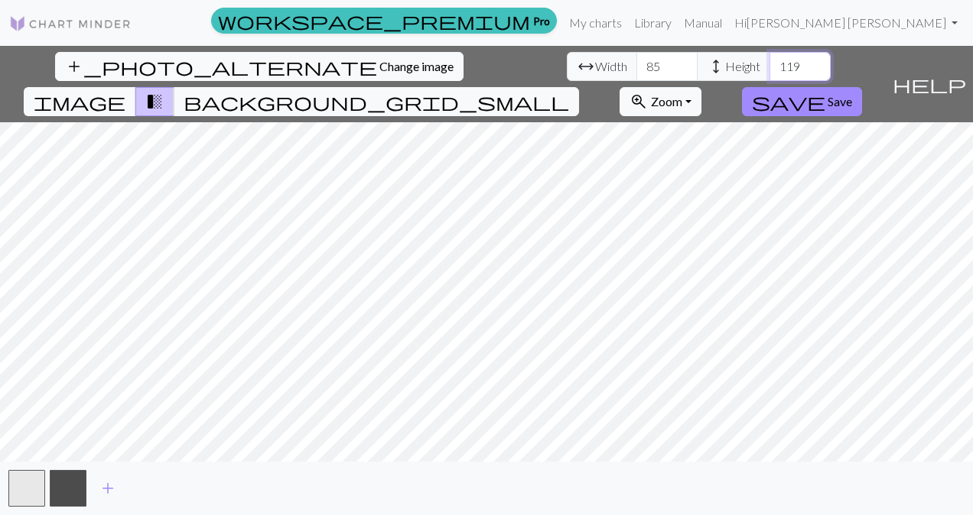
type input "119"
click at [442, 466] on div "add_photo_alternate Change image arrow_range Width 85 height Height 119 image t…" at bounding box center [486, 281] width 973 height 470
click at [569, 91] on span "background_grid_small" at bounding box center [376, 101] width 385 height 21
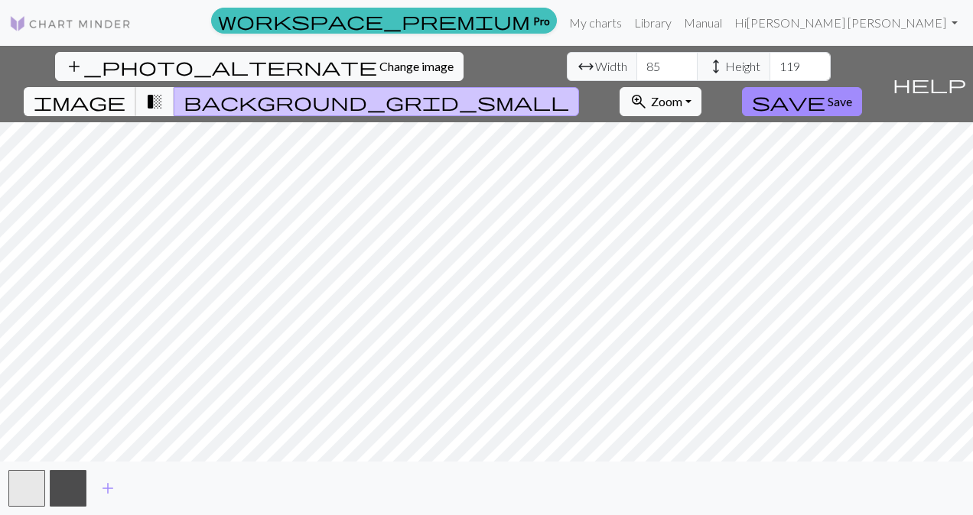
click at [125, 91] on span "image" at bounding box center [80, 101] width 92 height 21
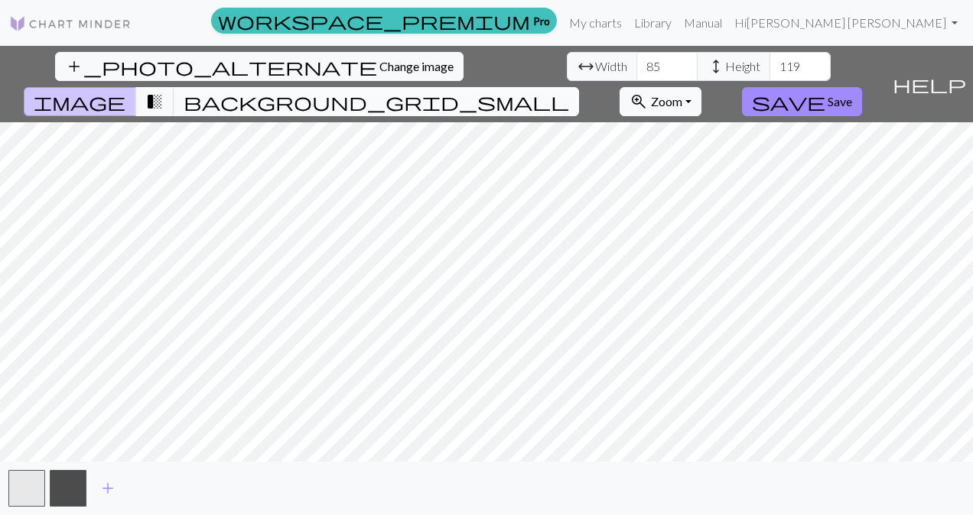
click at [569, 91] on span "background_grid_small" at bounding box center [376, 101] width 385 height 21
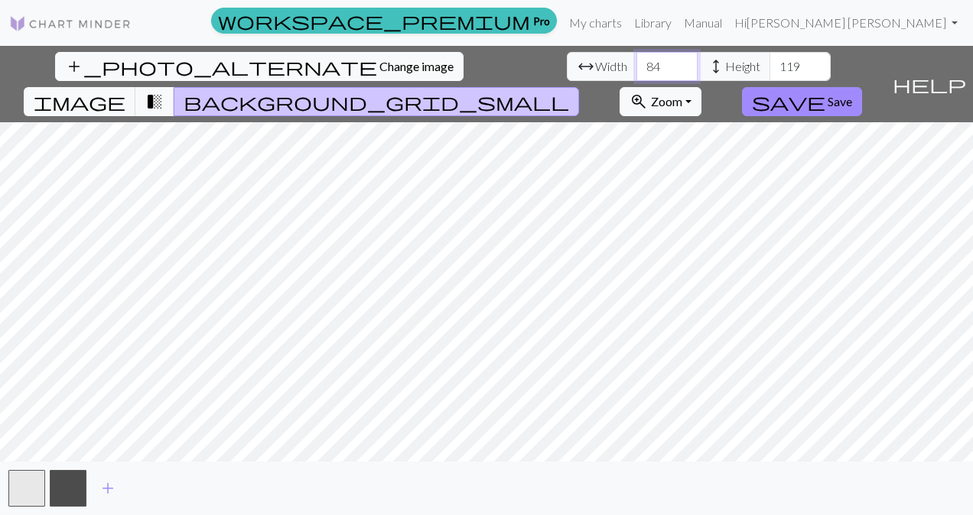
click at [636, 73] on input "84" at bounding box center [666, 66] width 61 height 29
click at [636, 73] on input "83" at bounding box center [666, 66] width 61 height 29
click at [636, 73] on input "82" at bounding box center [666, 66] width 61 height 29
click at [636, 73] on input "81" at bounding box center [666, 66] width 61 height 29
type input "80"
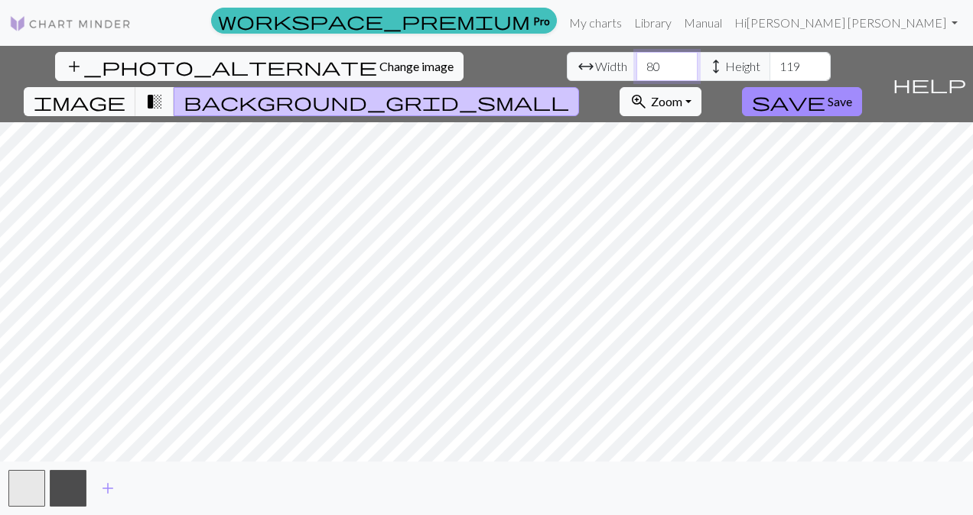
click at [636, 71] on input "80" at bounding box center [666, 66] width 61 height 29
click at [769, 64] on input "120" at bounding box center [799, 66] width 61 height 29
click at [769, 73] on input "119" at bounding box center [799, 66] width 61 height 29
click at [769, 73] on input "118" at bounding box center [799, 66] width 61 height 29
click at [769, 73] on input "117" at bounding box center [799, 66] width 61 height 29
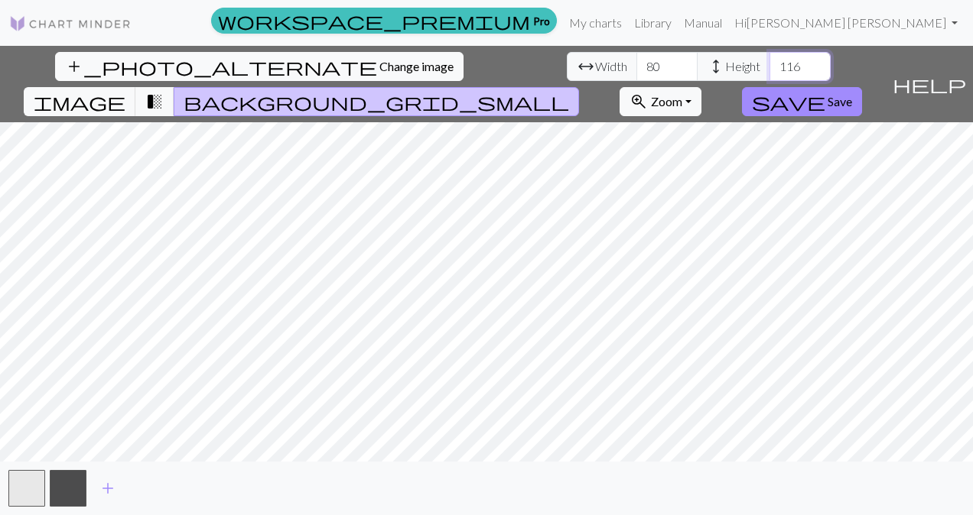
click at [769, 73] on input "116" at bounding box center [799, 66] width 61 height 29
click at [769, 73] on input "115" at bounding box center [799, 66] width 61 height 29
click at [769, 73] on input "114" at bounding box center [799, 66] width 61 height 29
click at [769, 73] on input "113" at bounding box center [799, 66] width 61 height 29
type input "112"
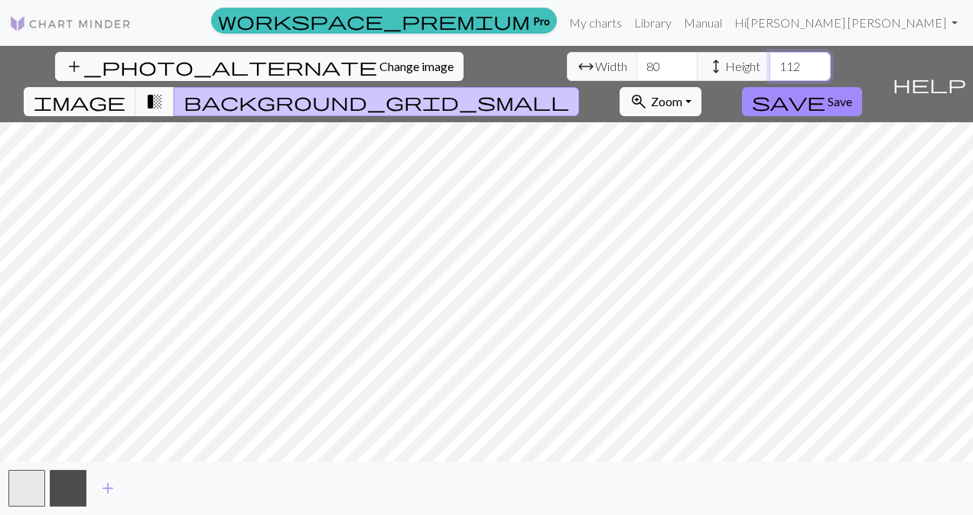
click at [769, 73] on input "112" at bounding box center [799, 66] width 61 height 29
click at [682, 94] on span "Zoom" at bounding box center [666, 101] width 31 height 15
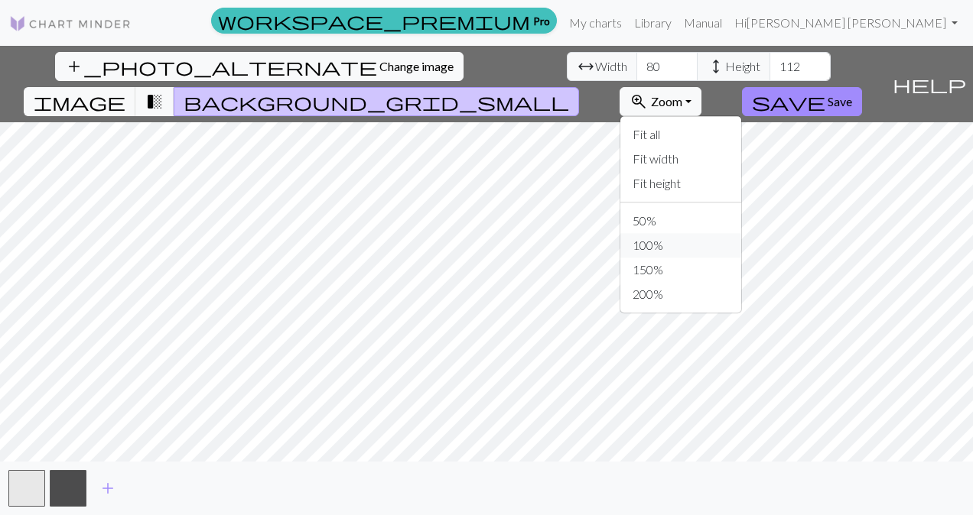
click at [733, 233] on button "100%" at bounding box center [680, 245] width 121 height 24
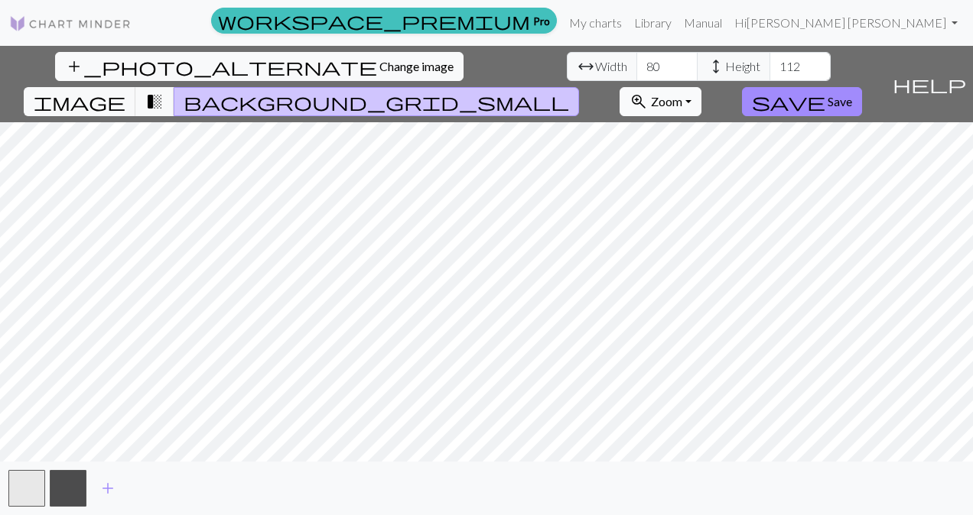
click at [701, 87] on button "zoom_in Zoom Zoom" at bounding box center [660, 101] width 82 height 29
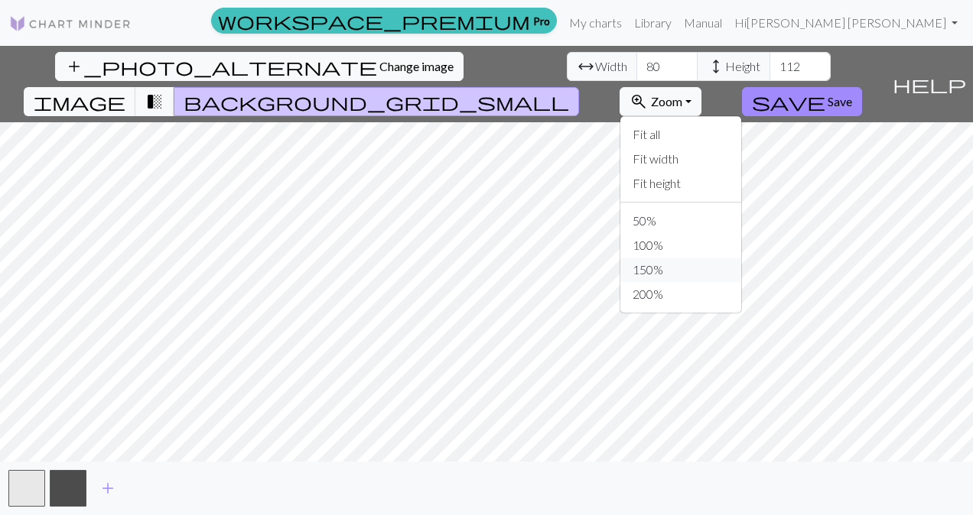
click at [741, 258] on button "150%" at bounding box center [680, 270] width 121 height 24
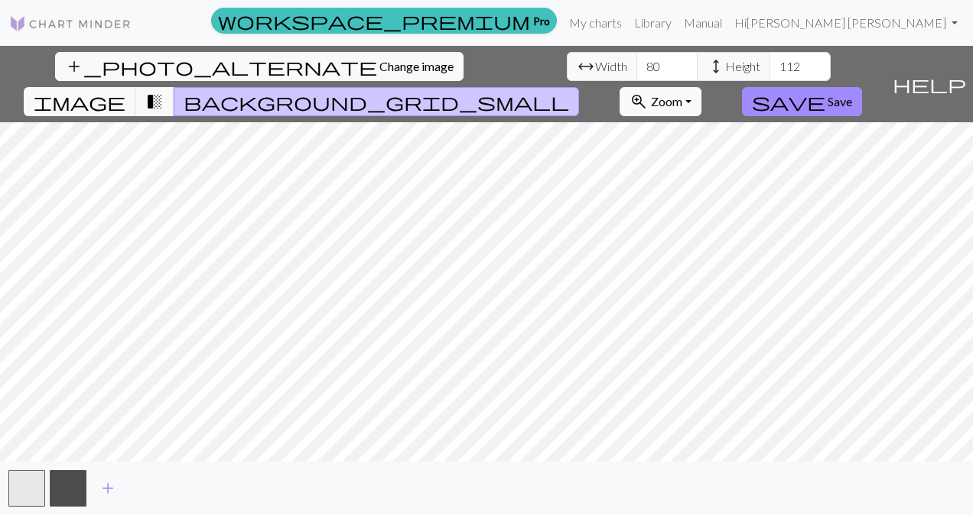
click at [682, 94] on span "Zoom" at bounding box center [666, 101] width 31 height 15
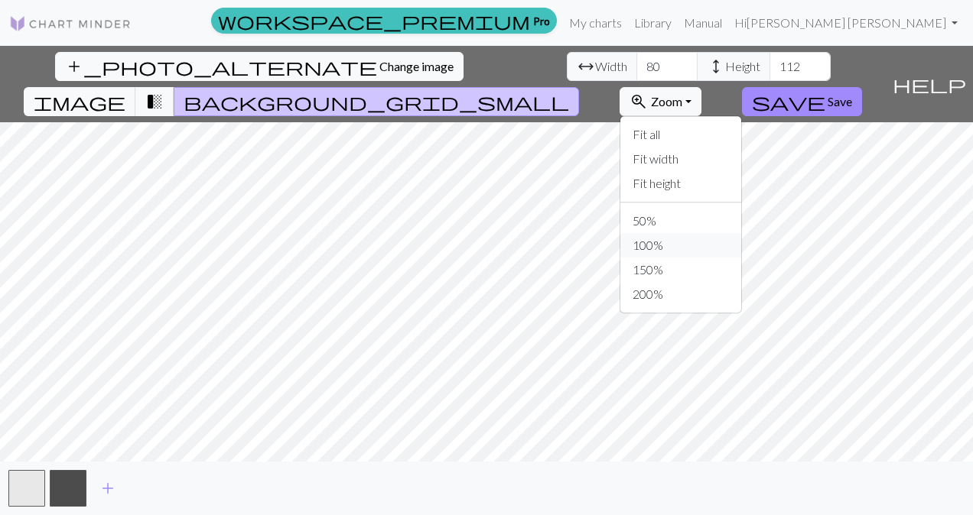
click at [736, 233] on button "100%" at bounding box center [680, 245] width 121 height 24
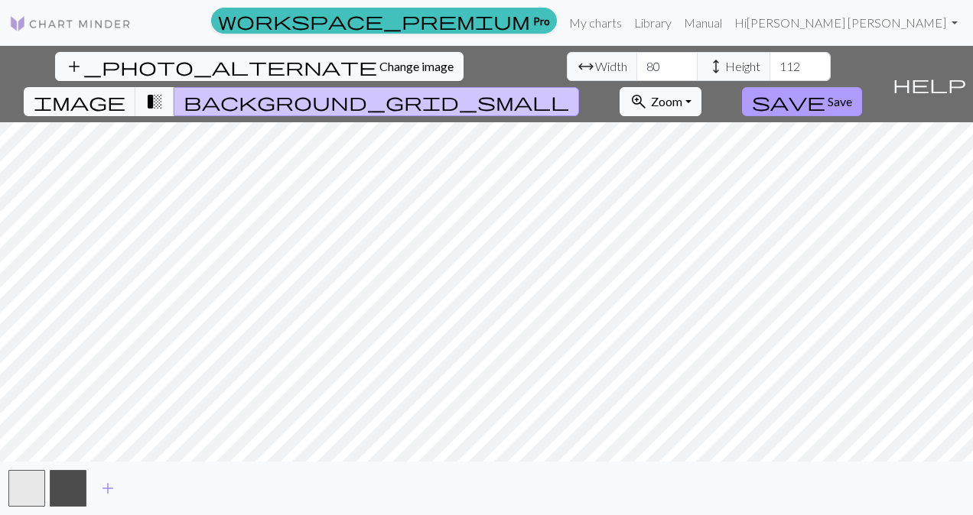
click at [852, 94] on span "Save" at bounding box center [839, 101] width 24 height 15
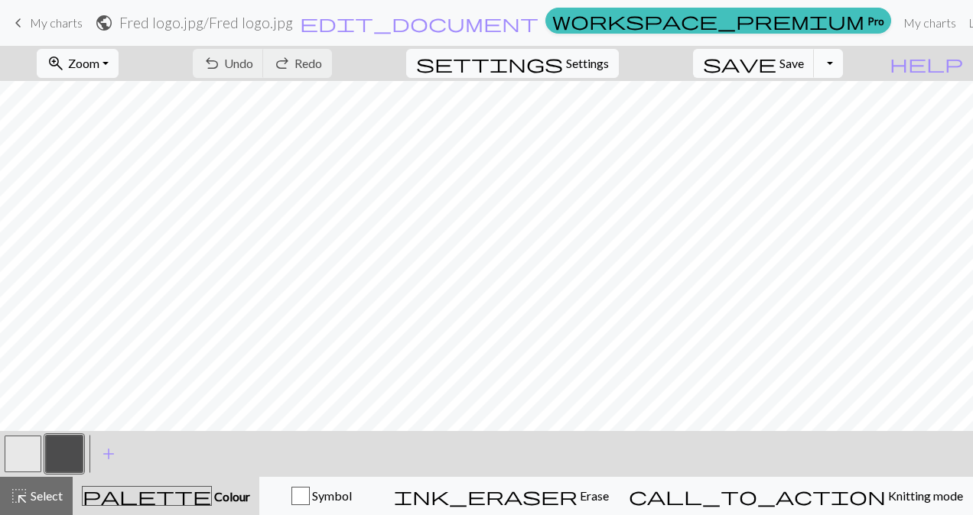
scroll to position [1207, 0]
click at [26, 445] on button "button" at bounding box center [23, 454] width 37 height 37
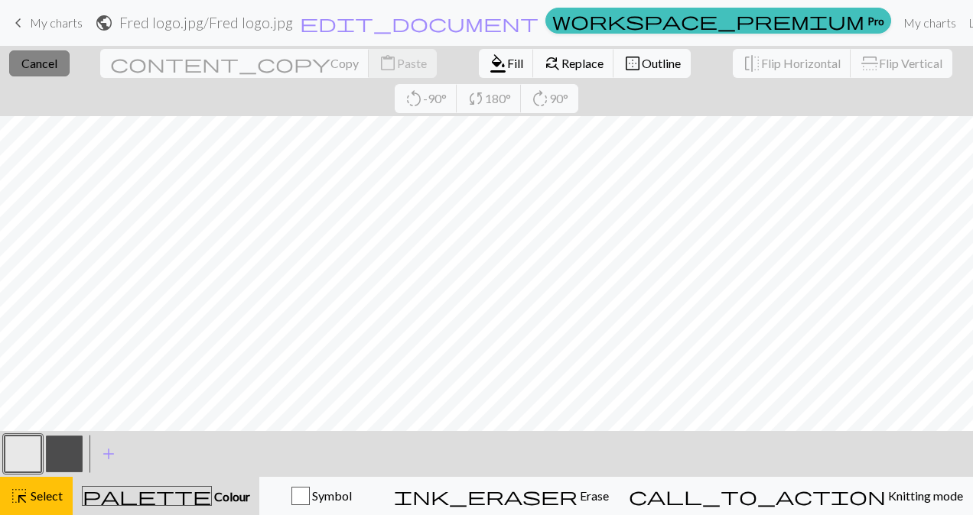
click at [54, 63] on button "close Cancel" at bounding box center [39, 63] width 60 height 26
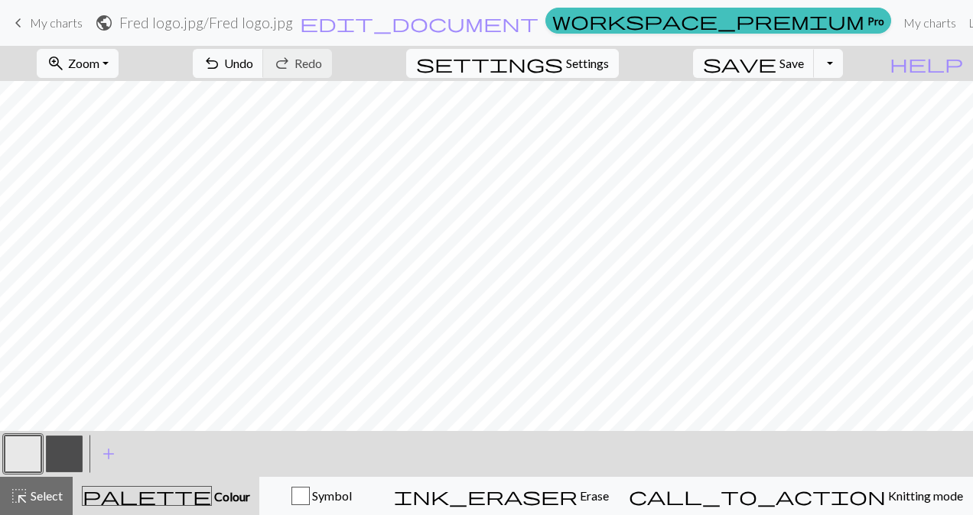
click at [563, 60] on span "settings" at bounding box center [489, 63] width 147 height 21
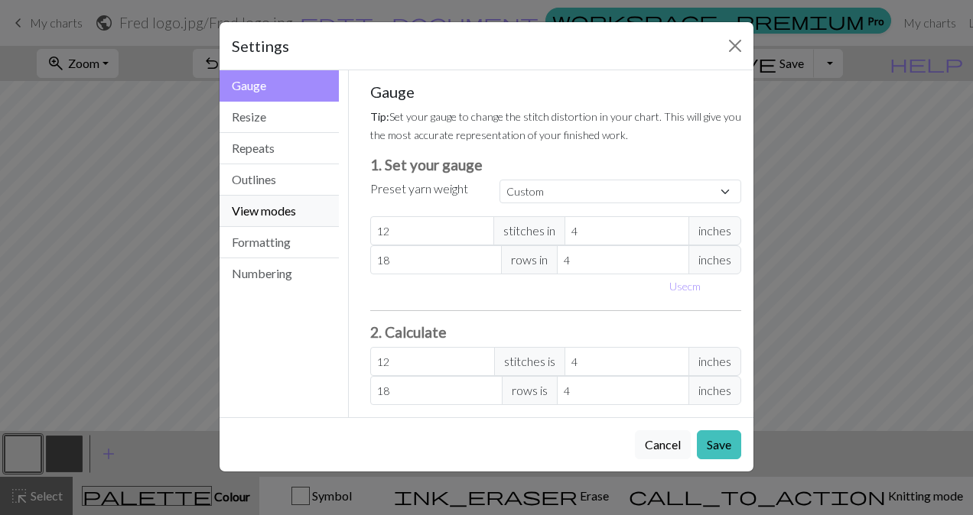
click at [265, 213] on button "View modes" at bounding box center [278, 211] width 119 height 31
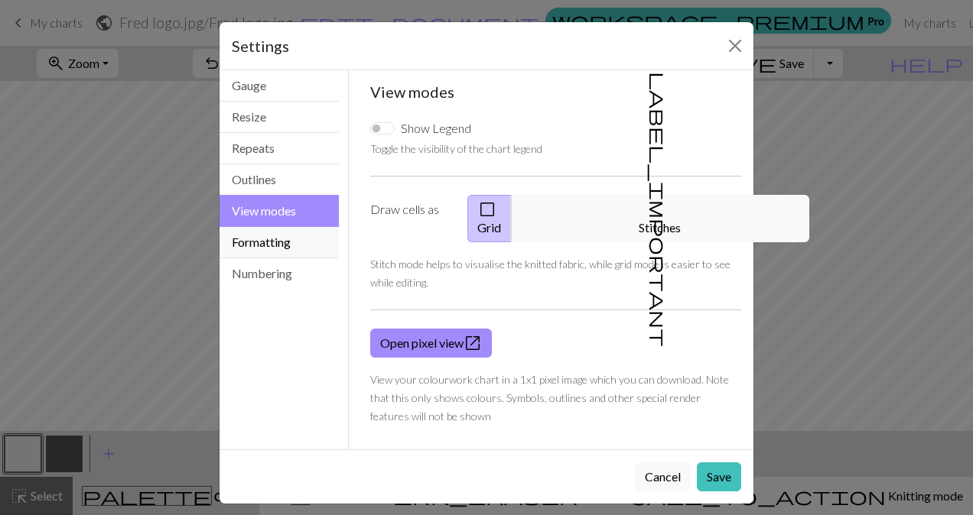
click at [258, 249] on button "Formatting" at bounding box center [278, 242] width 119 height 31
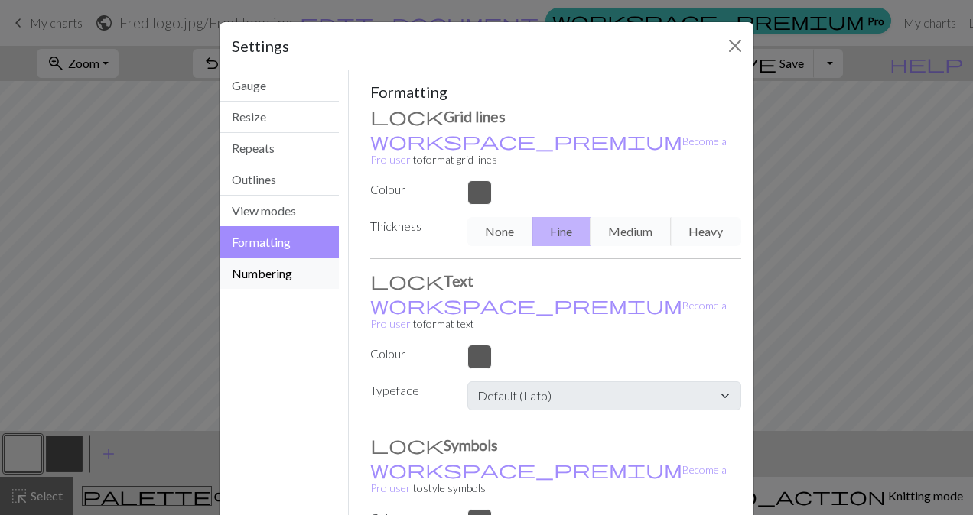
click at [250, 268] on button "Numbering" at bounding box center [278, 273] width 119 height 31
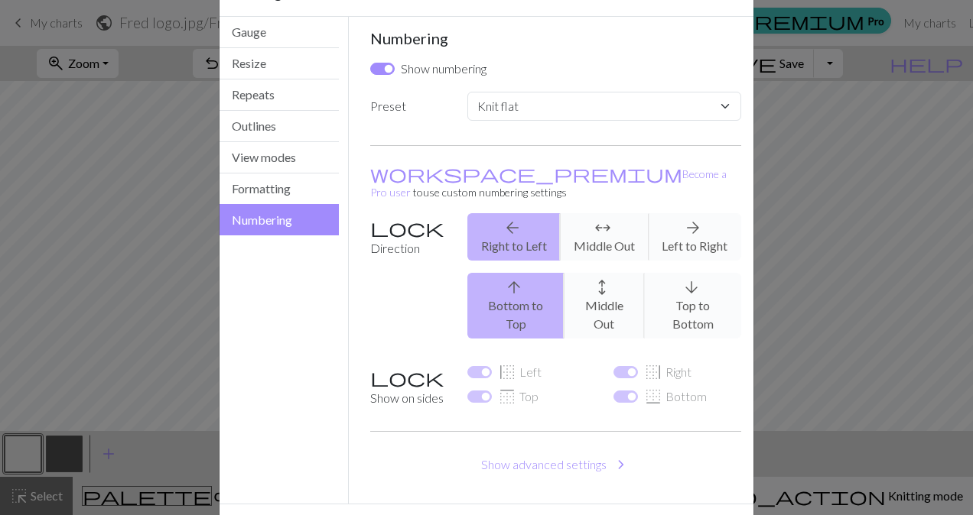
scroll to position [54, 0]
click at [697, 283] on div "arrow_upward Bottom to Top arrows_outward Middle Out arrow_downward Top to Bott…" at bounding box center [604, 305] width 292 height 66
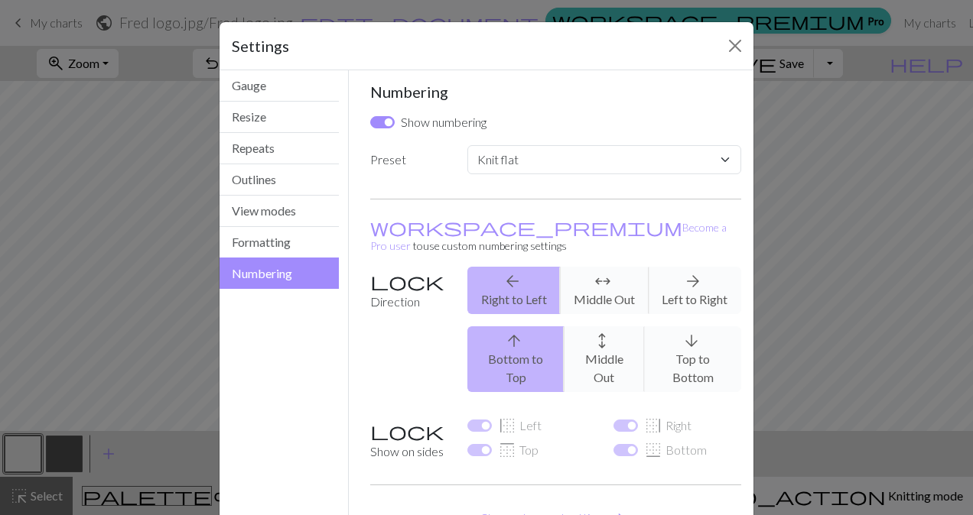
scroll to position [77, 0]
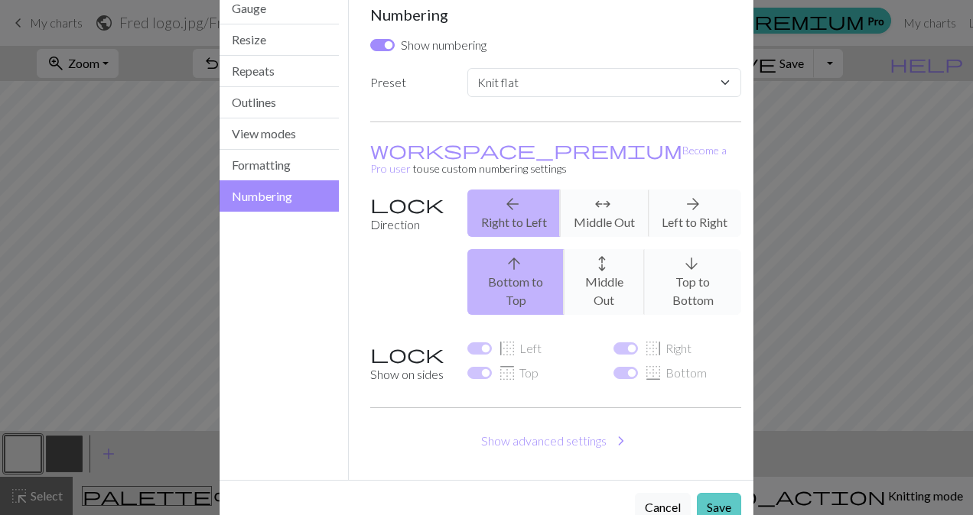
click at [713, 493] on button "Save" at bounding box center [719, 507] width 44 height 29
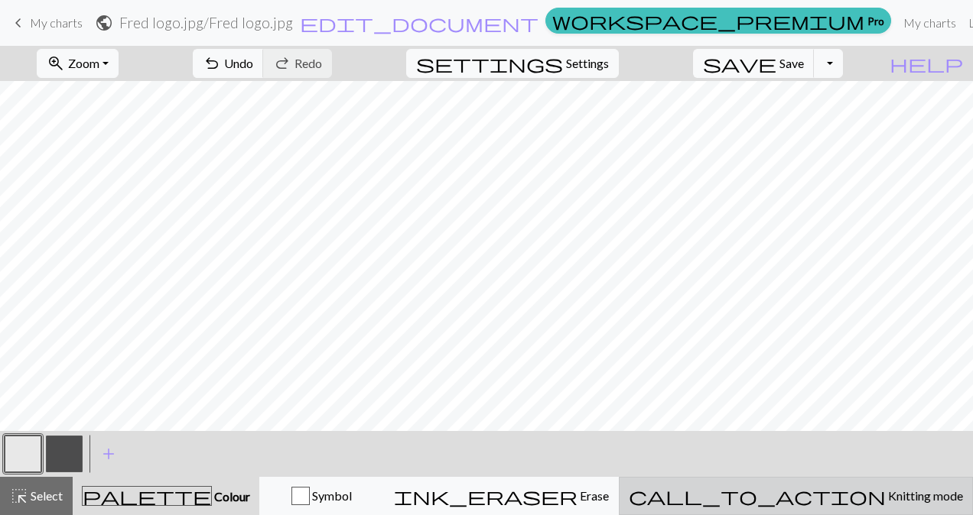
click at [788, 505] on div "call_to_action Knitting mode Knitting mode" at bounding box center [796, 496] width 334 height 18
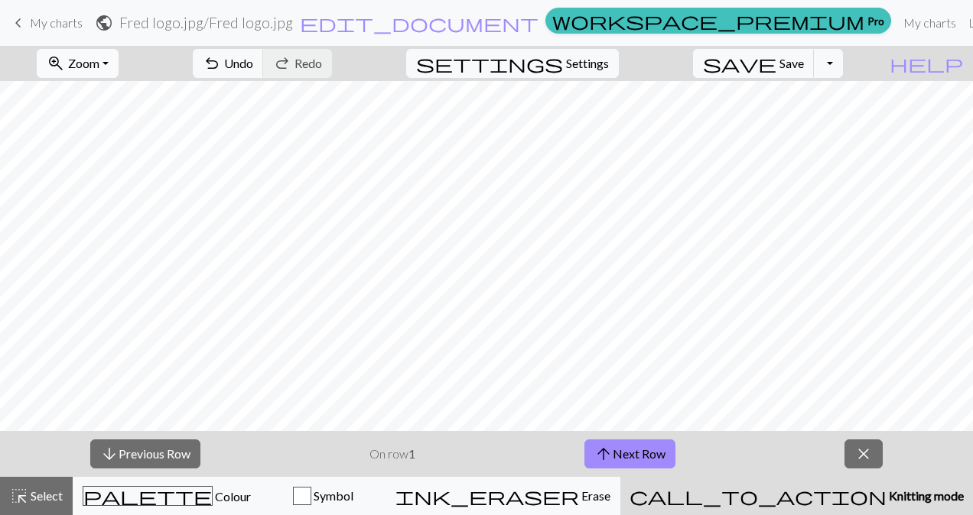
click at [99, 58] on span "Zoom" at bounding box center [83, 63] width 31 height 15
click at [110, 188] on button "50%" at bounding box center [98, 183] width 121 height 24
click at [627, 460] on button "arrow_upward Next Row" at bounding box center [629, 454] width 91 height 29
click at [630, 443] on button "arrow_upward Next Row" at bounding box center [629, 454] width 91 height 29
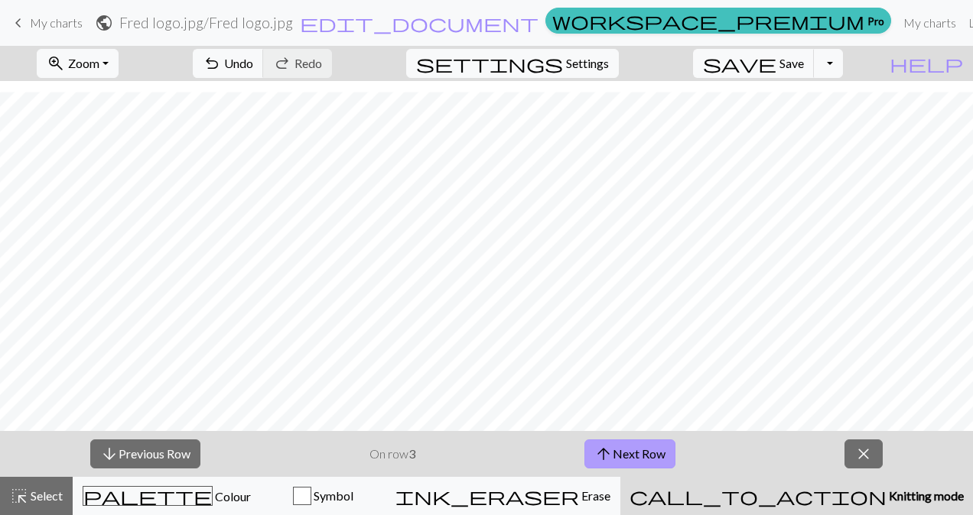
click at [630, 443] on button "arrow_upward Next Row" at bounding box center [629, 454] width 91 height 29
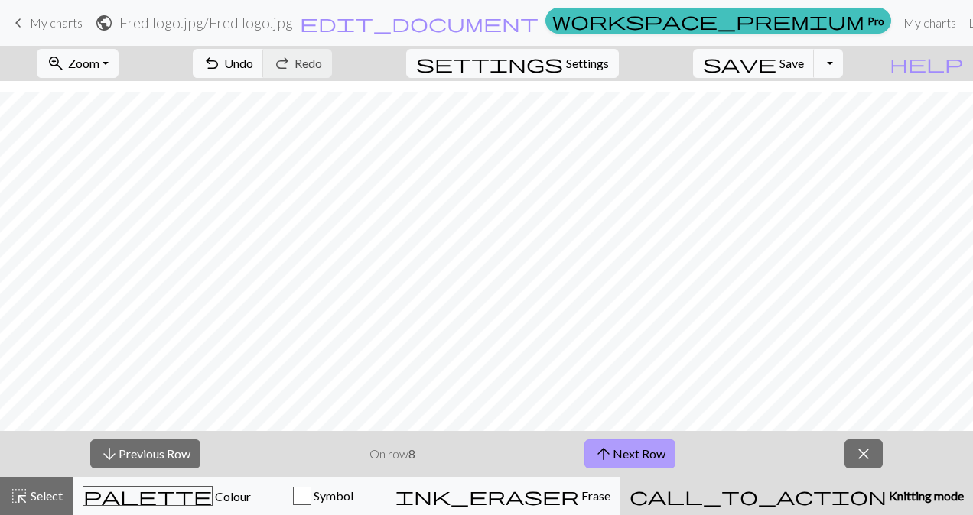
click at [630, 443] on button "arrow_upward Next Row" at bounding box center [629, 454] width 91 height 29
click at [630, 443] on button "arrow_upward Next Row" at bounding box center [632, 454] width 91 height 29
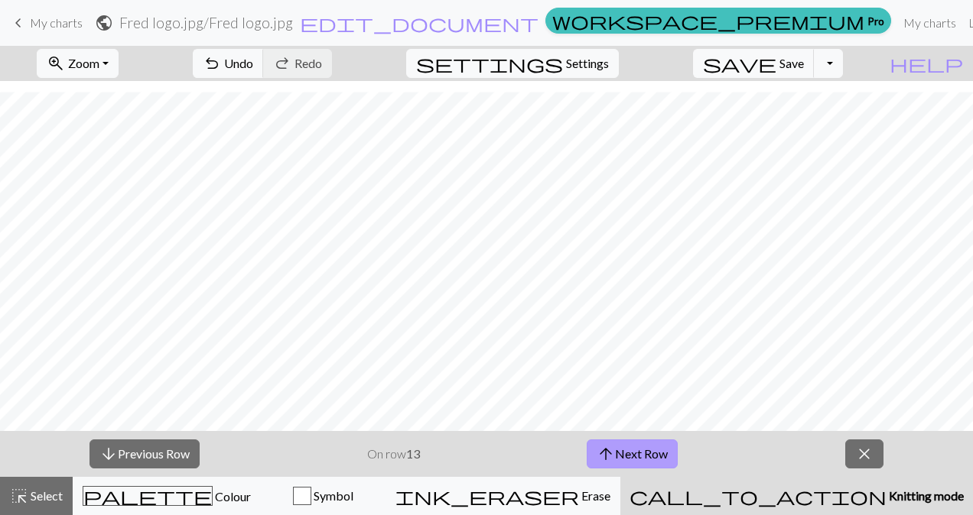
click at [630, 443] on button "arrow_upward Next Row" at bounding box center [632, 454] width 91 height 29
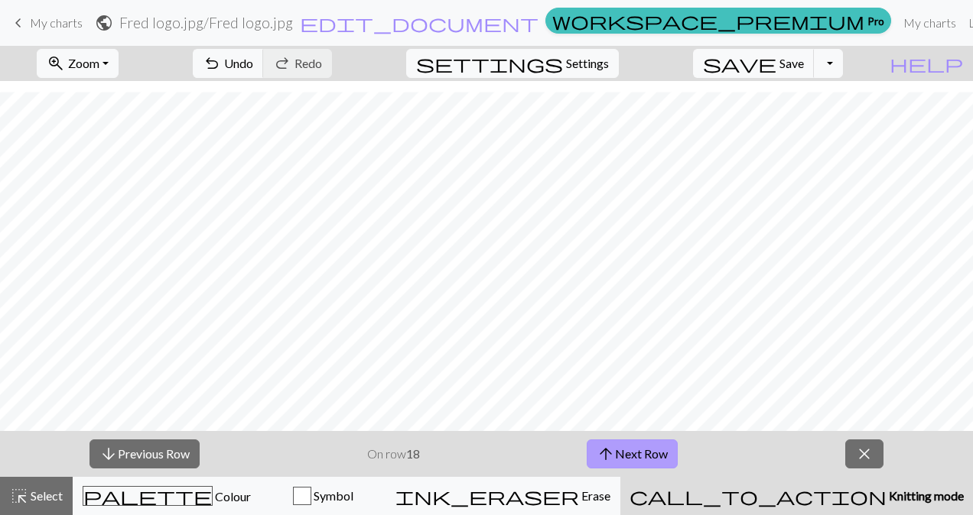
click at [630, 443] on button "arrow_upward Next Row" at bounding box center [632, 454] width 91 height 29
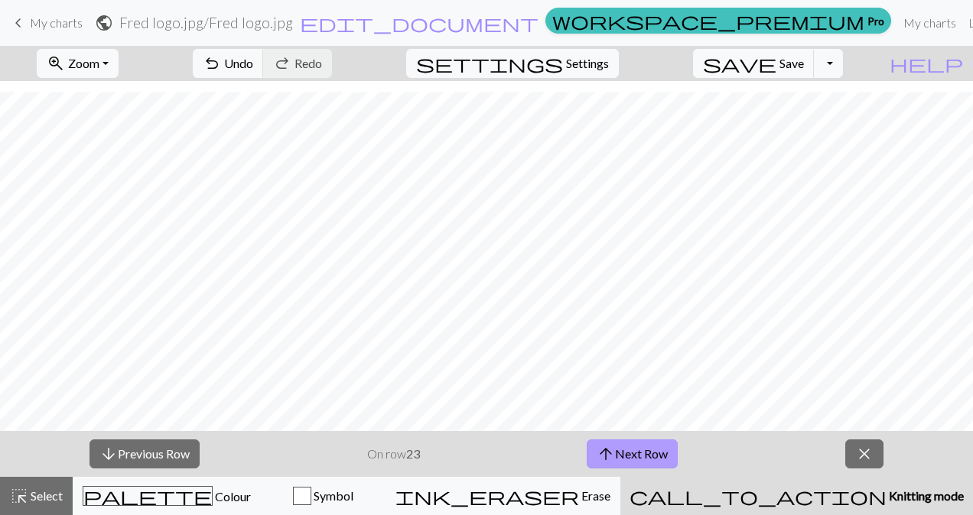
click at [630, 443] on button "arrow_upward Next Row" at bounding box center [632, 454] width 91 height 29
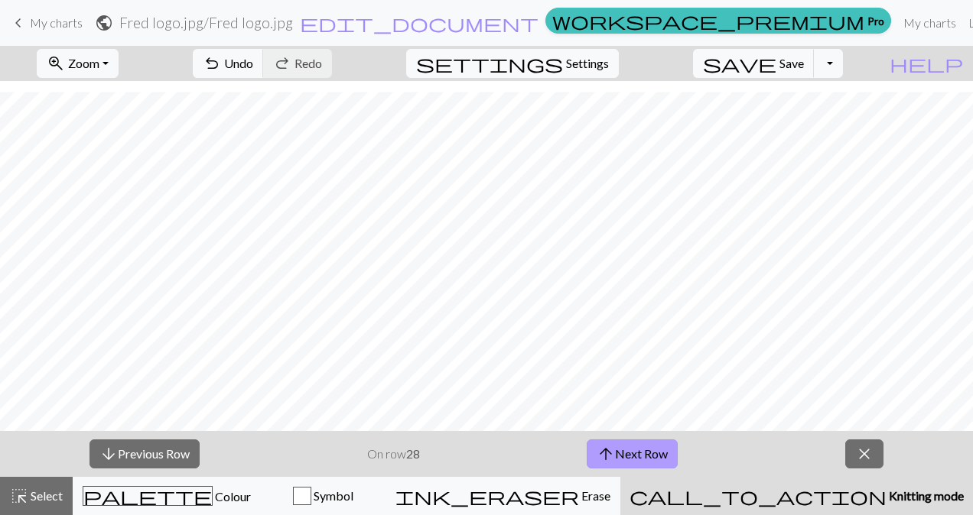
click at [630, 443] on button "arrow_upward Next Row" at bounding box center [632, 454] width 91 height 29
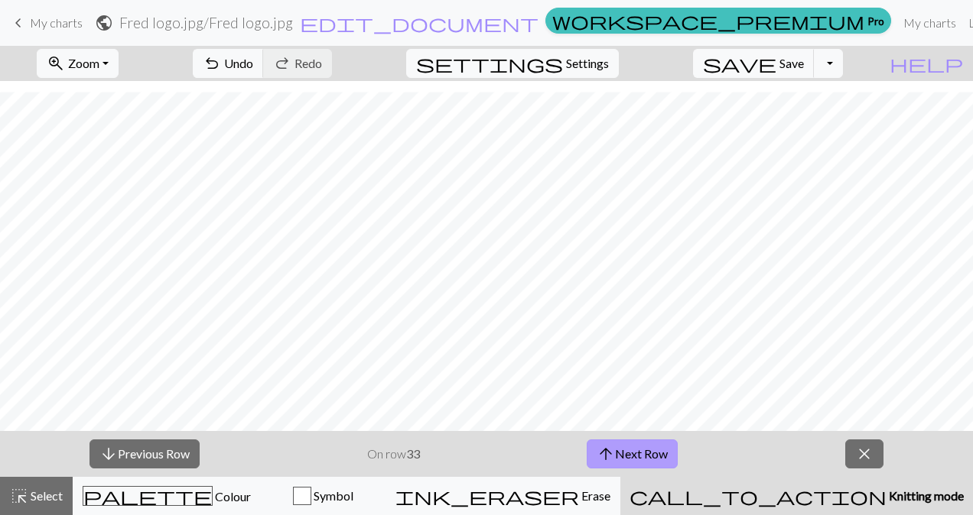
click at [630, 443] on button "arrow_upward Next Row" at bounding box center [632, 454] width 91 height 29
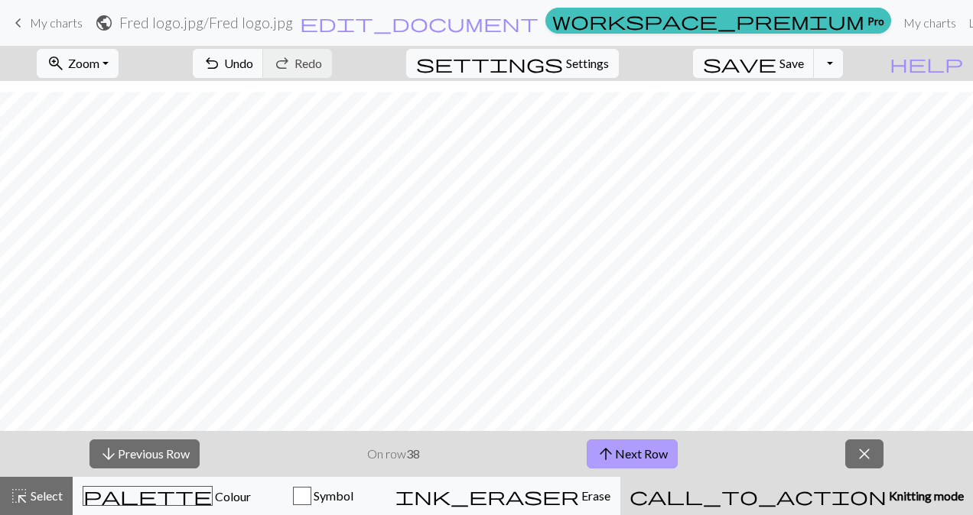
click at [630, 443] on button "arrow_upward Next Row" at bounding box center [632, 454] width 91 height 29
click at [626, 449] on button "arrow_upward Next Row" at bounding box center [632, 454] width 91 height 29
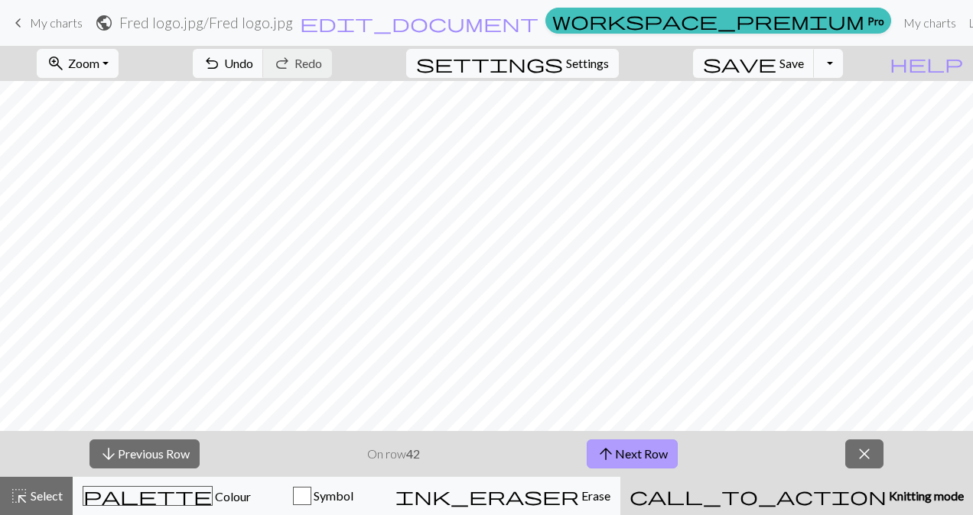
click at [626, 449] on button "arrow_upward Next Row" at bounding box center [632, 454] width 91 height 29
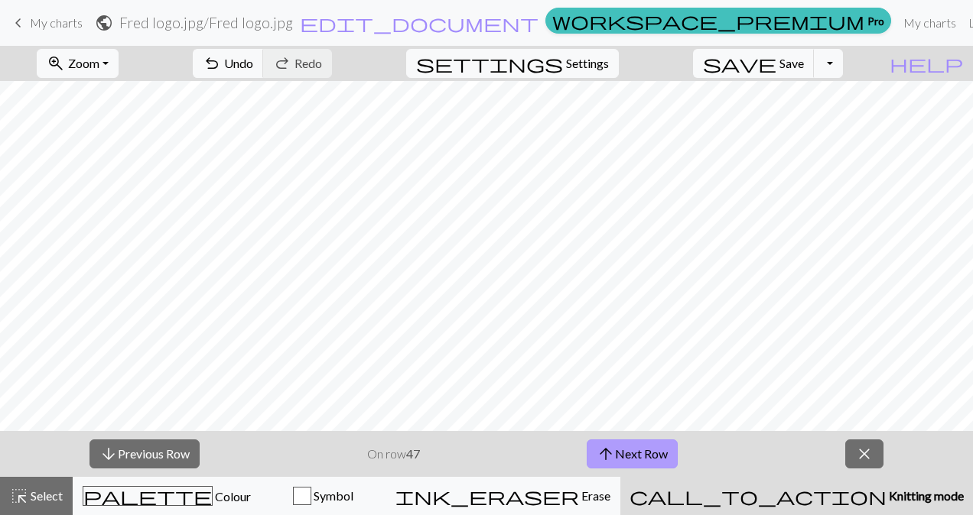
click at [626, 449] on button "arrow_upward Next Row" at bounding box center [632, 454] width 91 height 29
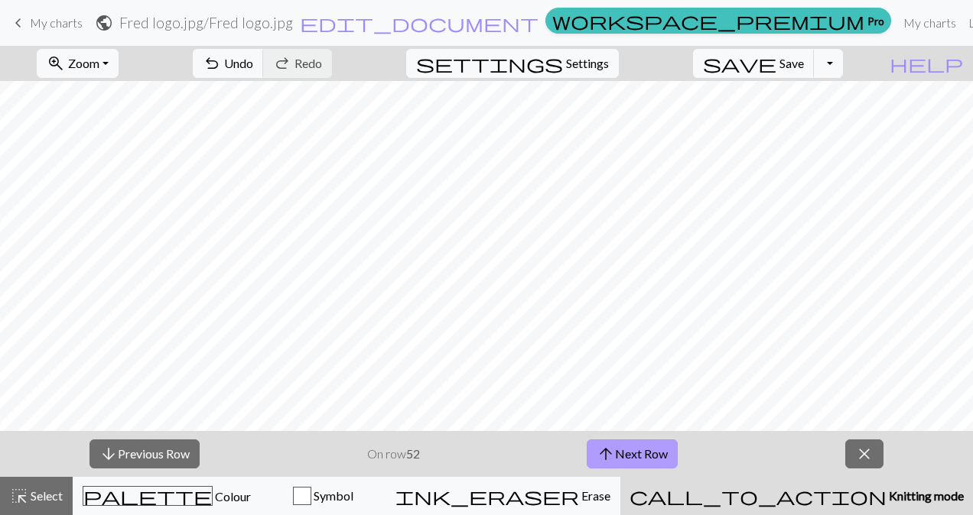
click at [626, 449] on button "arrow_upward Next Row" at bounding box center [632, 454] width 91 height 29
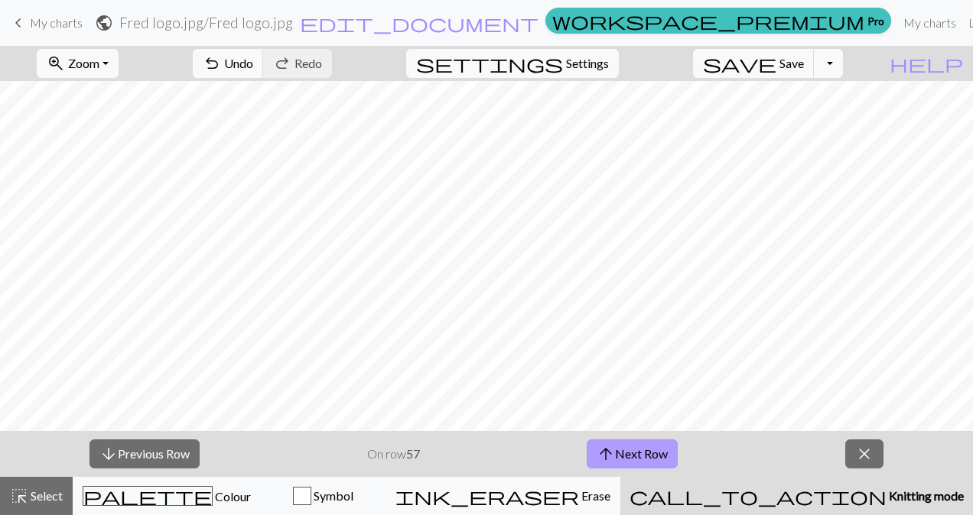
click at [626, 449] on button "arrow_upward Next Row" at bounding box center [632, 454] width 91 height 29
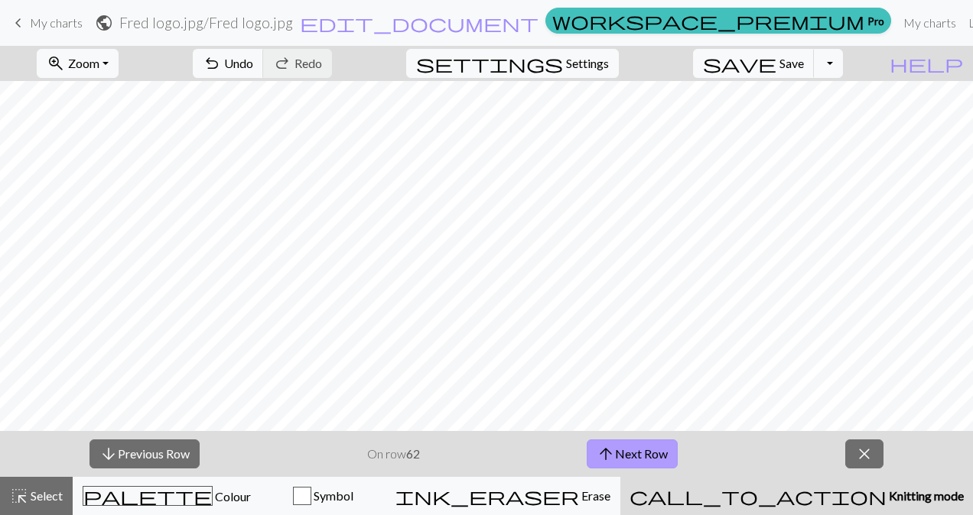
click at [626, 449] on button "arrow_upward Next Row" at bounding box center [632, 454] width 91 height 29
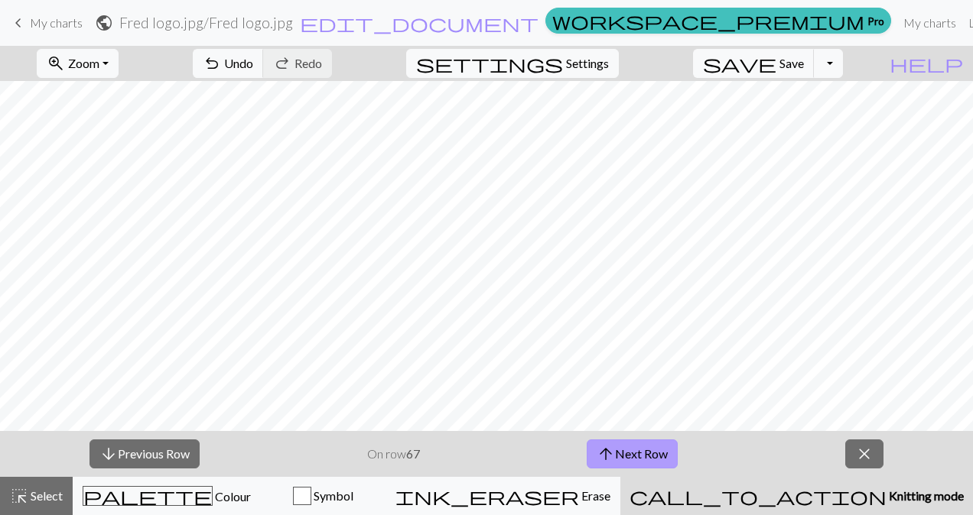
click at [626, 449] on button "arrow_upward Next Row" at bounding box center [632, 454] width 91 height 29
click at [612, 454] on span "arrow_upward" at bounding box center [605, 454] width 18 height 21
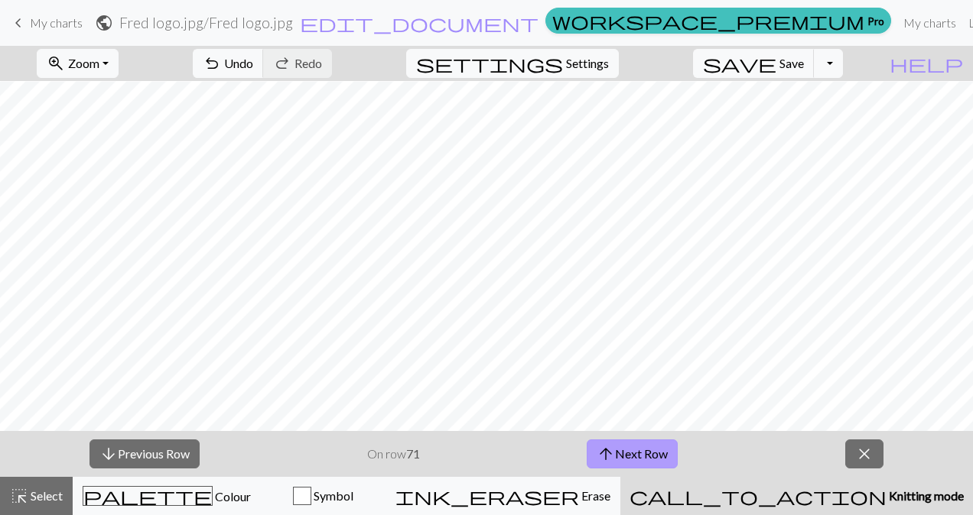
click at [612, 454] on span "arrow_upward" at bounding box center [605, 454] width 18 height 21
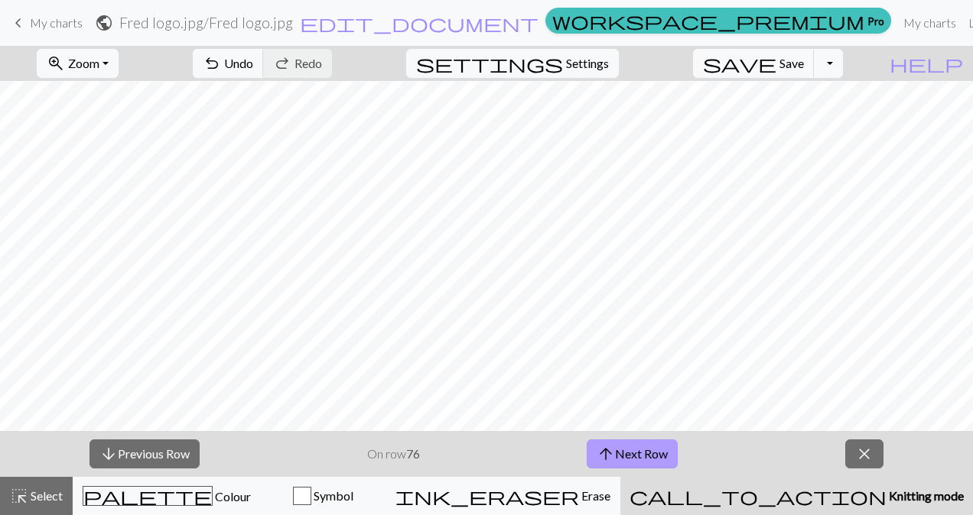
click at [612, 454] on span "arrow_upward" at bounding box center [605, 454] width 18 height 21
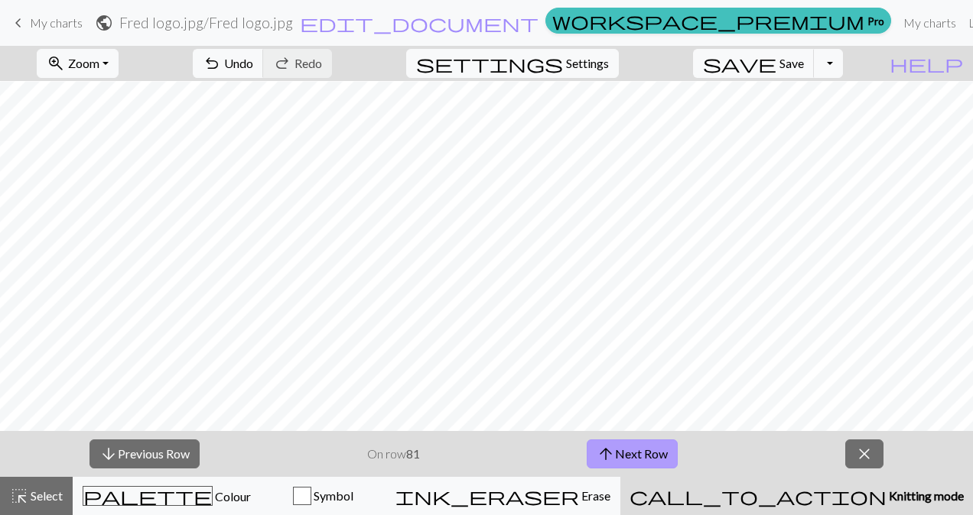
click at [612, 454] on span "arrow_upward" at bounding box center [605, 454] width 18 height 21
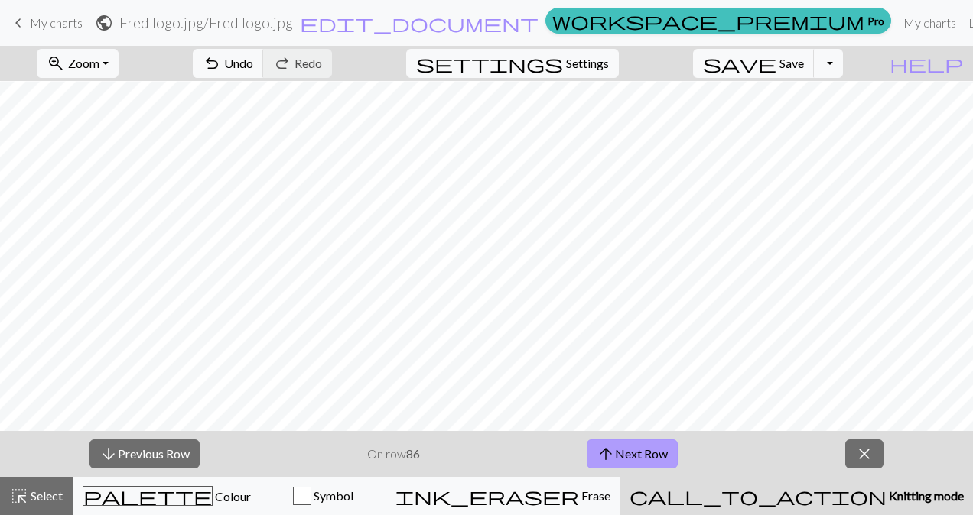
click at [612, 454] on span "arrow_upward" at bounding box center [605, 454] width 18 height 21
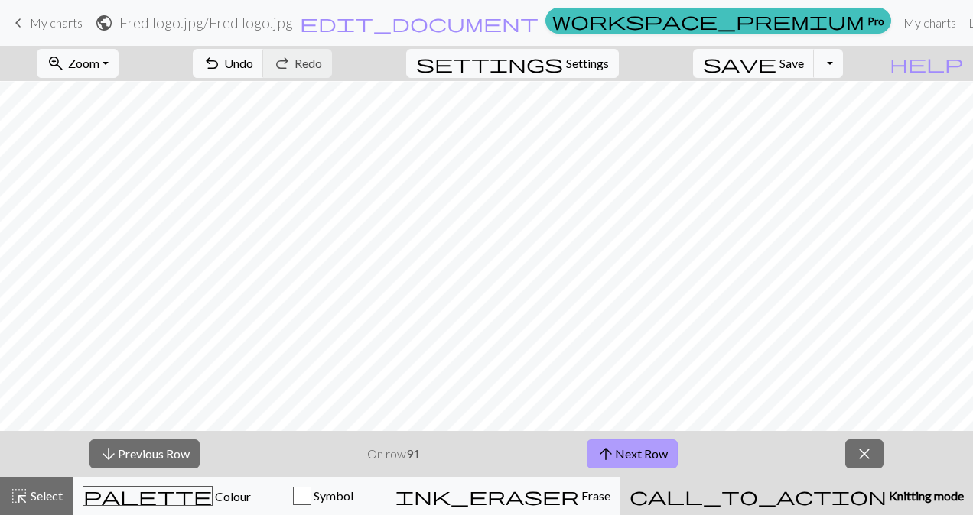
click at [612, 454] on span "arrow_upward" at bounding box center [605, 454] width 18 height 21
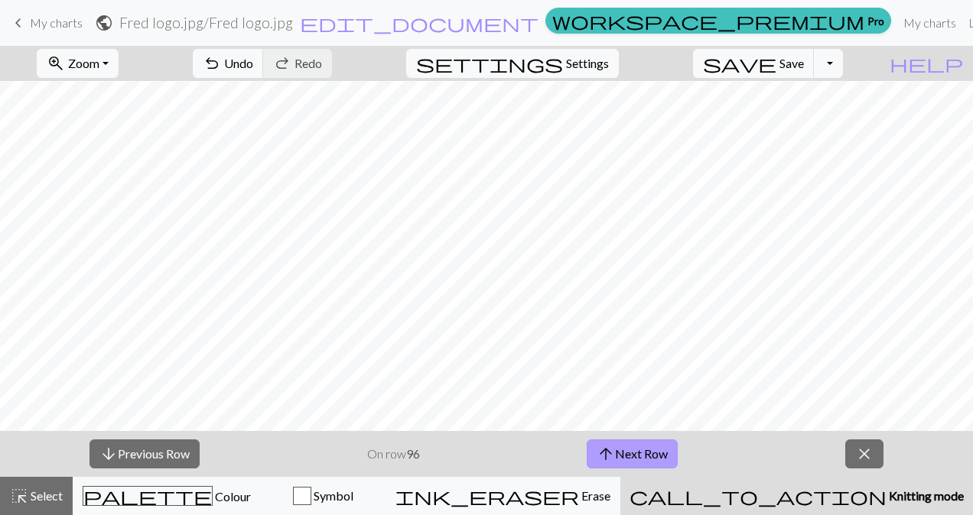
click at [612, 454] on span "arrow_upward" at bounding box center [605, 454] width 18 height 21
click at [612, 454] on span "arrow_upward" at bounding box center [609, 454] width 18 height 21
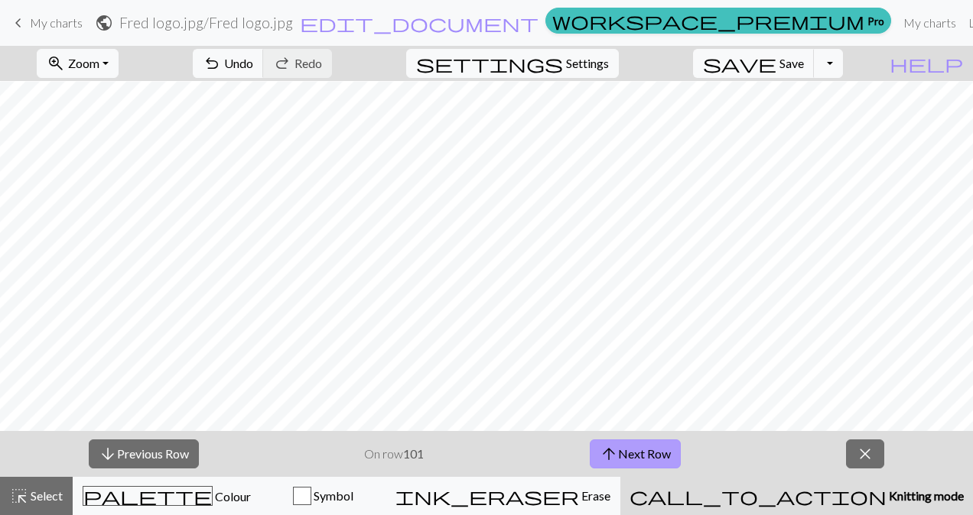
click at [612, 454] on span "arrow_upward" at bounding box center [609, 454] width 18 height 21
click at [625, 453] on button "arrow_upward Next Row" at bounding box center [635, 454] width 91 height 29
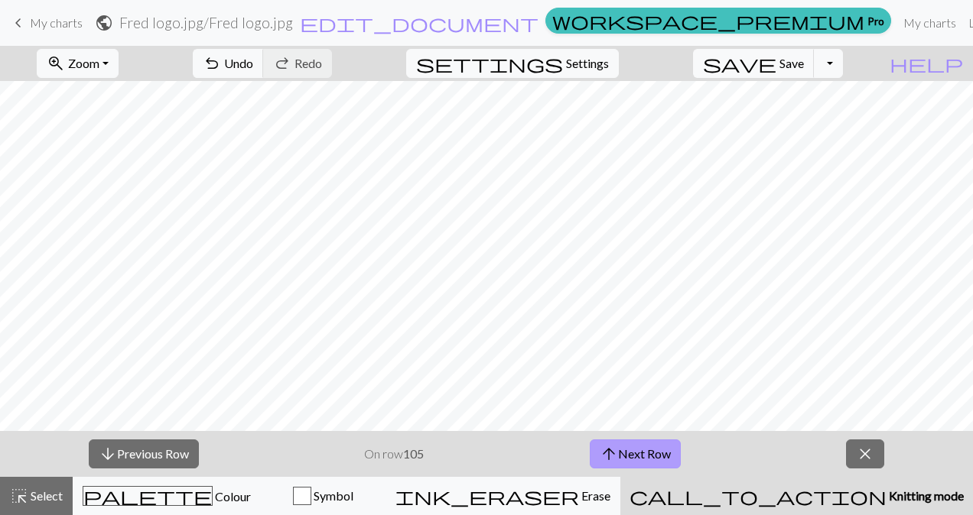
click at [625, 453] on button "arrow_upward Next Row" at bounding box center [635, 454] width 91 height 29
